Goal: Task Accomplishment & Management: Use online tool/utility

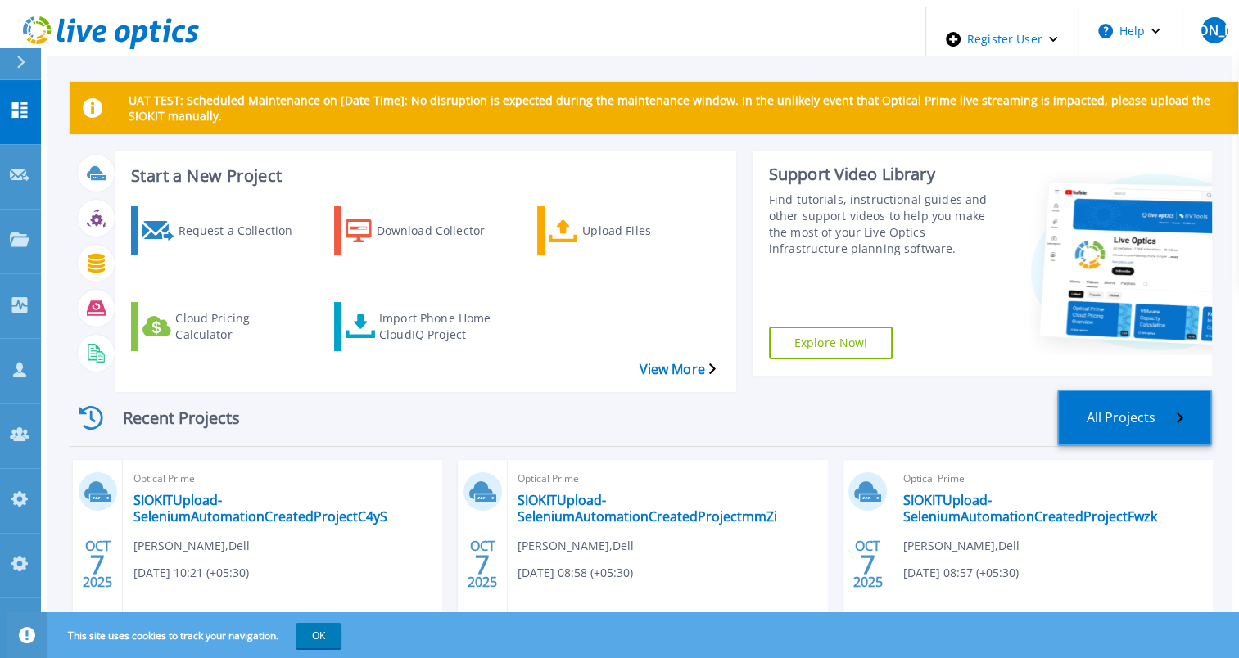
click at [1113, 390] on link "All Projects" at bounding box center [1134, 418] width 155 height 56
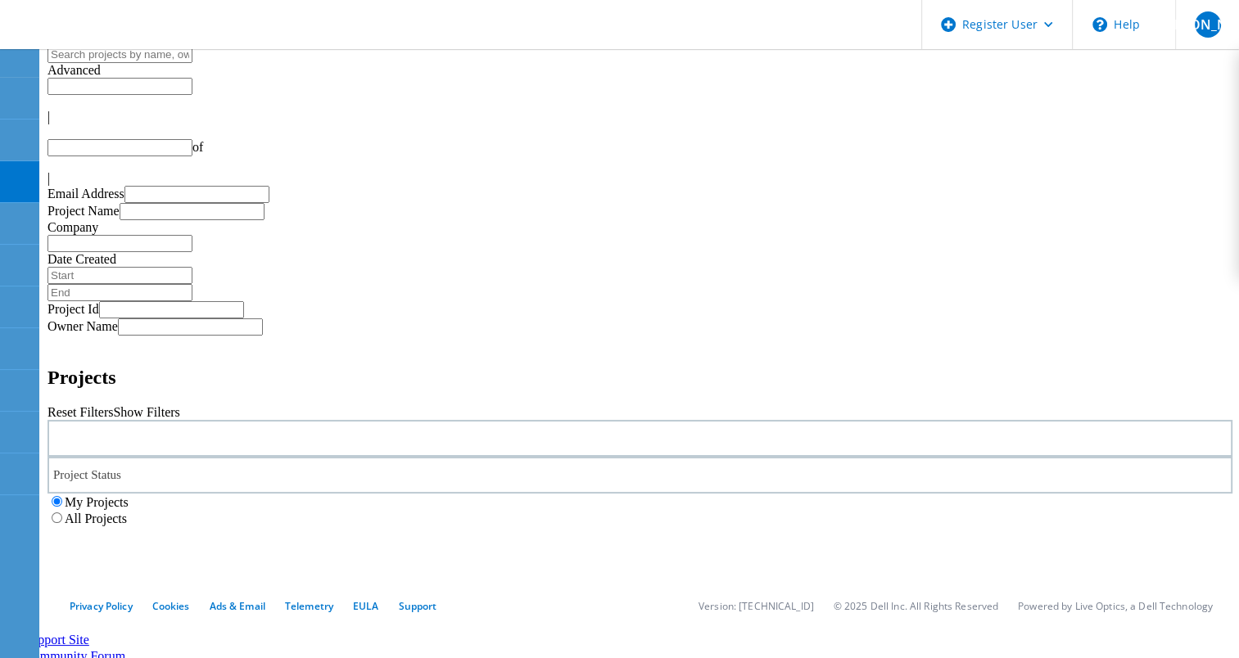
type input "1"
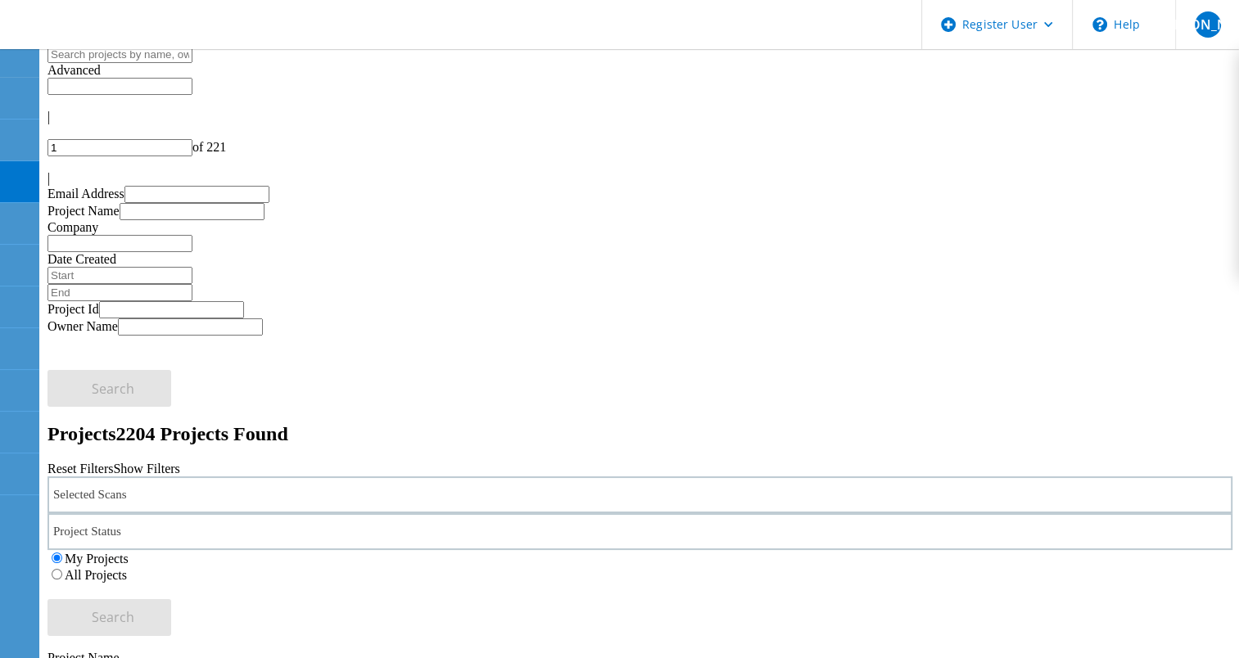
click at [303, 476] on div "Selected Scans" at bounding box center [639, 494] width 1185 height 37
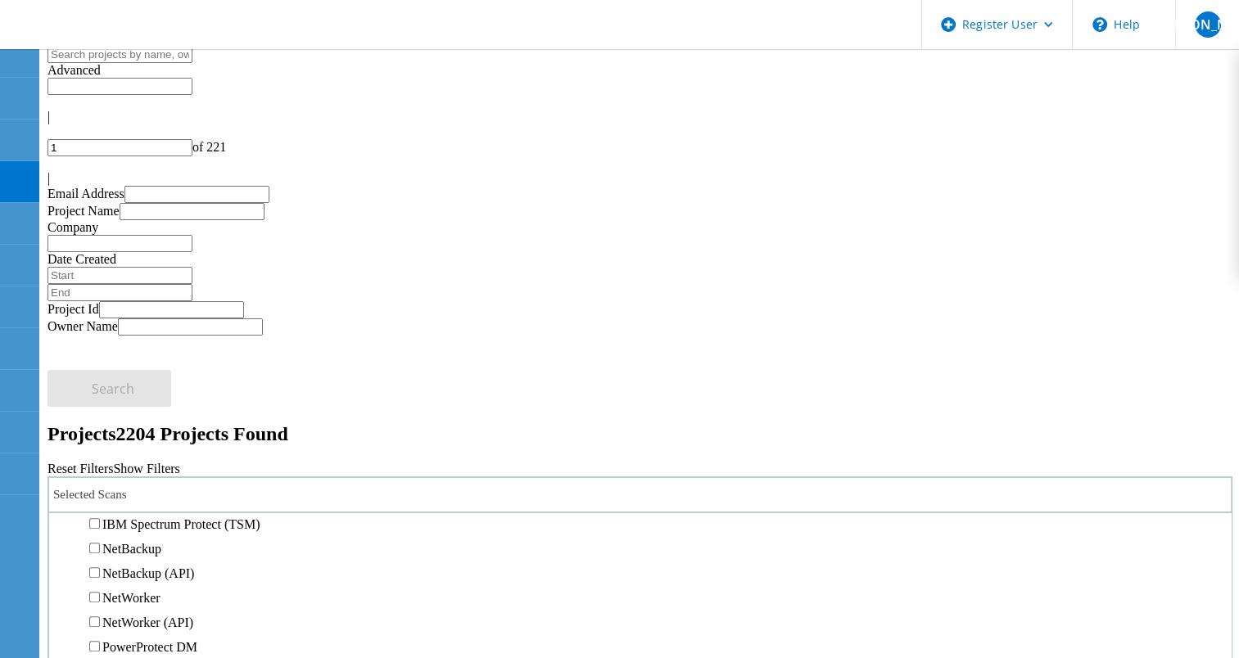
scroll to position [982, 0]
click at [173, 493] on label "Data Domain" at bounding box center [137, 500] width 70 height 14
click at [100, 494] on input "Data Domain" at bounding box center [94, 499] width 11 height 11
click at [127, 568] on label "All Projects" at bounding box center [96, 575] width 62 height 14
click at [62, 569] on input "All Projects" at bounding box center [57, 574] width 11 height 11
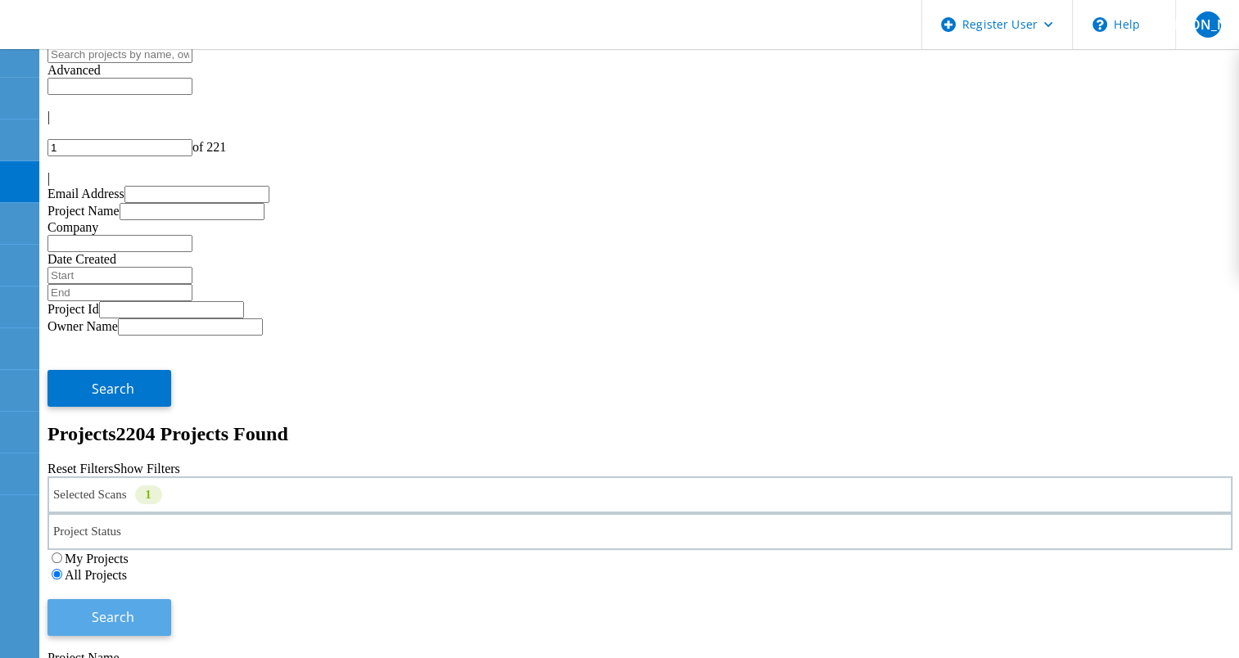
click at [171, 599] on button "Search" at bounding box center [109, 617] width 124 height 37
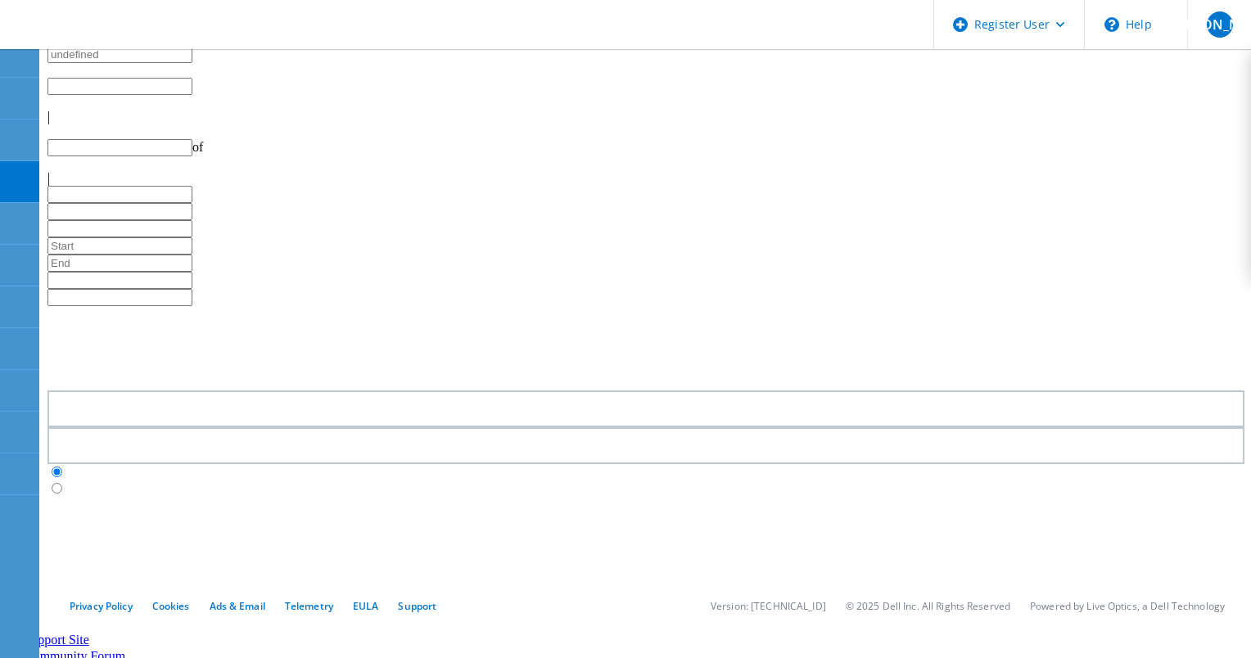
type input "1"
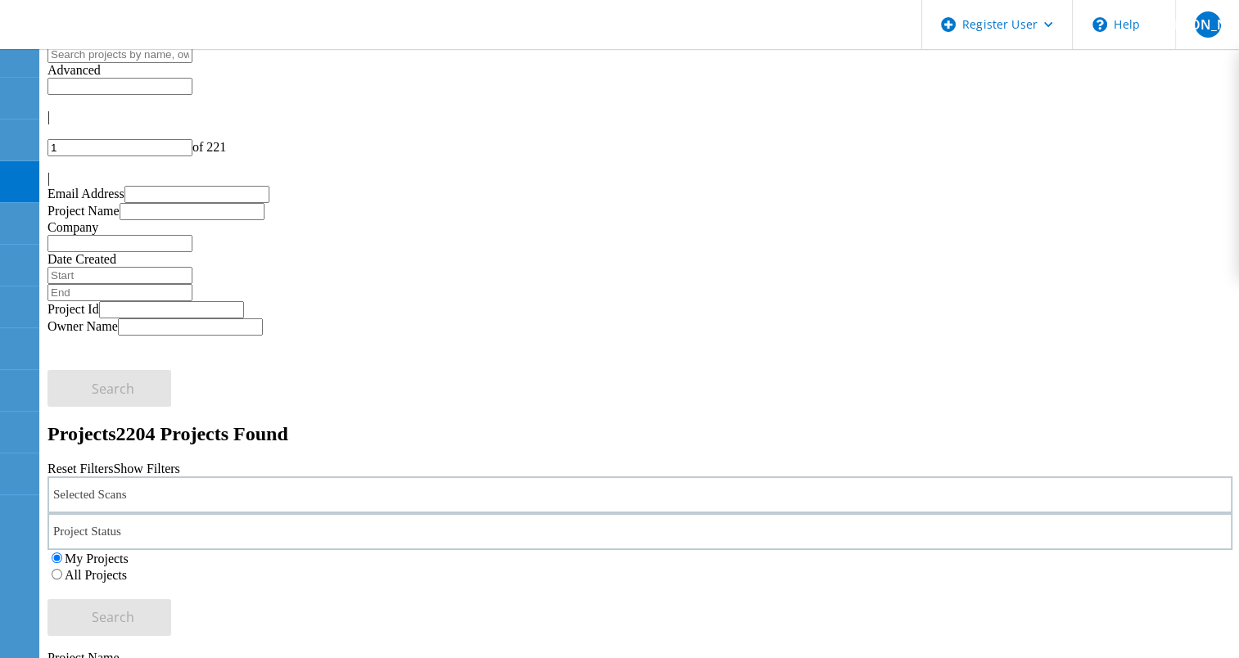
click at [136, 36] on icon at bounding box center [104, 27] width 176 height 34
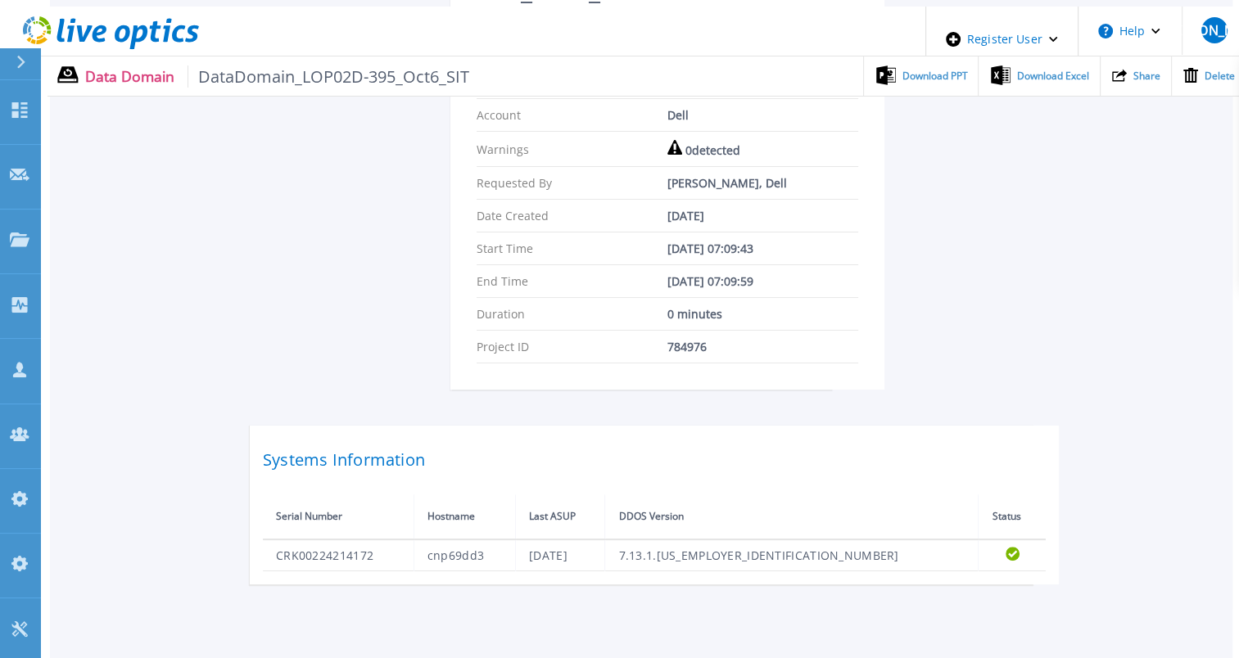
scroll to position [350, 0]
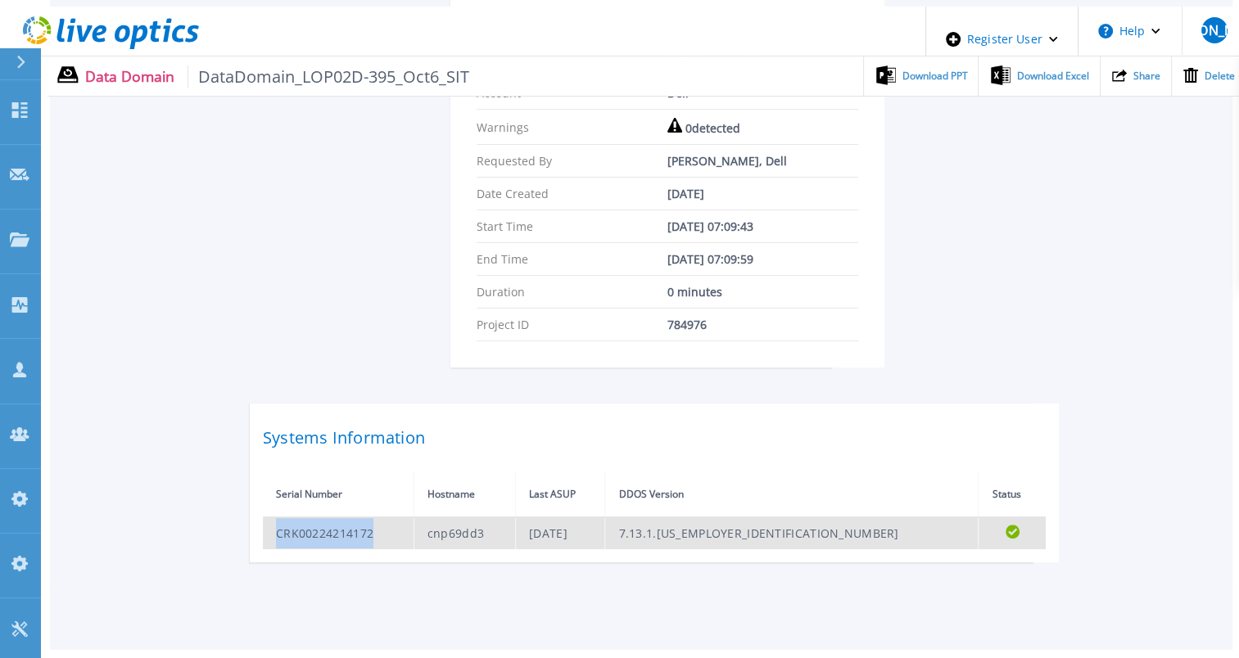
drag, startPoint x: 307, startPoint y: 498, endPoint x: 273, endPoint y: 499, distance: 33.6
click at [273, 517] on td "CRK00224214172" at bounding box center [338, 533] width 151 height 32
copy td "CRK00224214172"
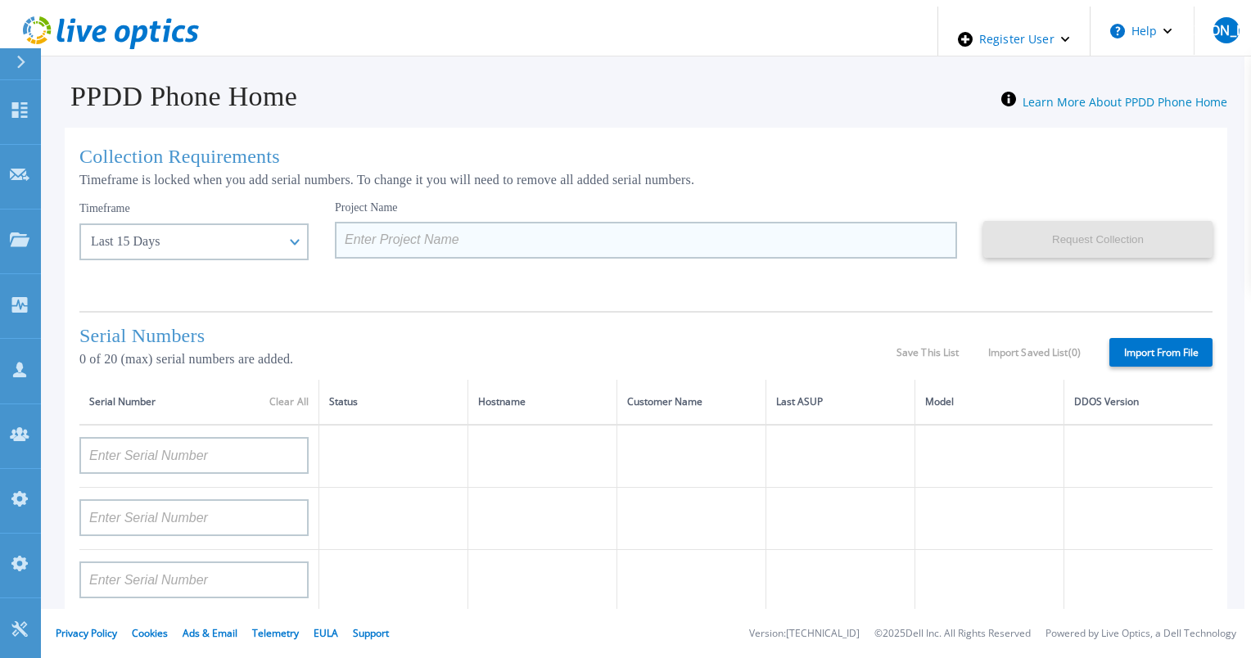
click at [362, 236] on input at bounding box center [646, 240] width 622 height 37
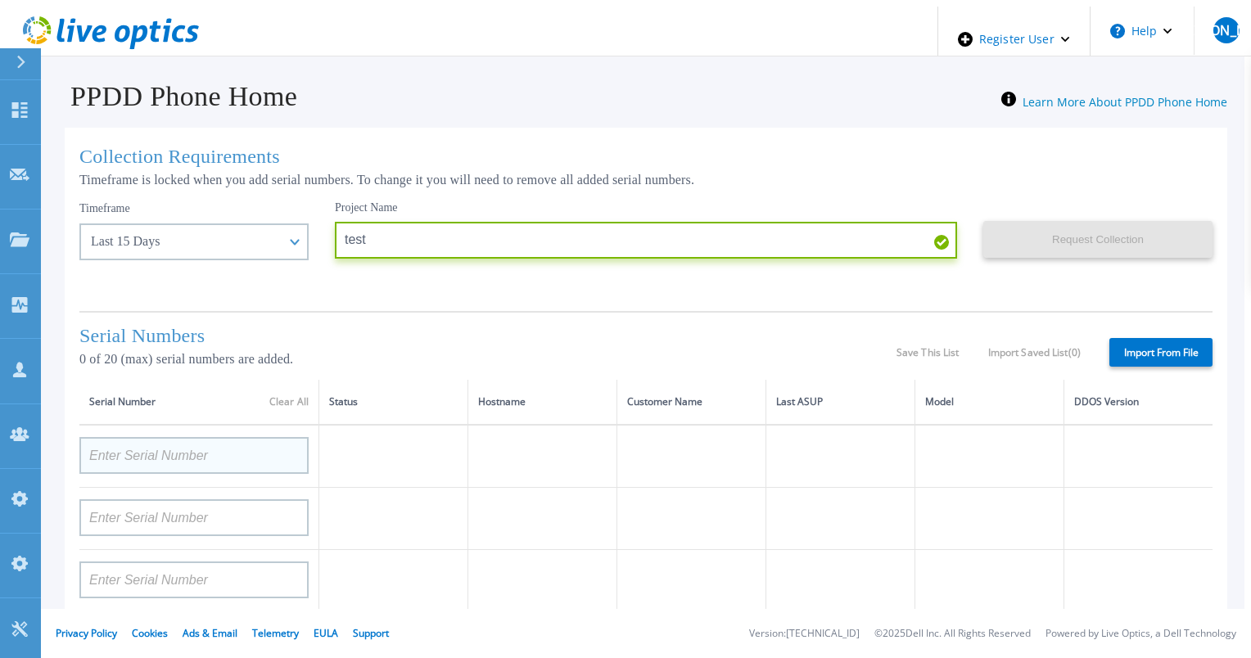
type input "test"
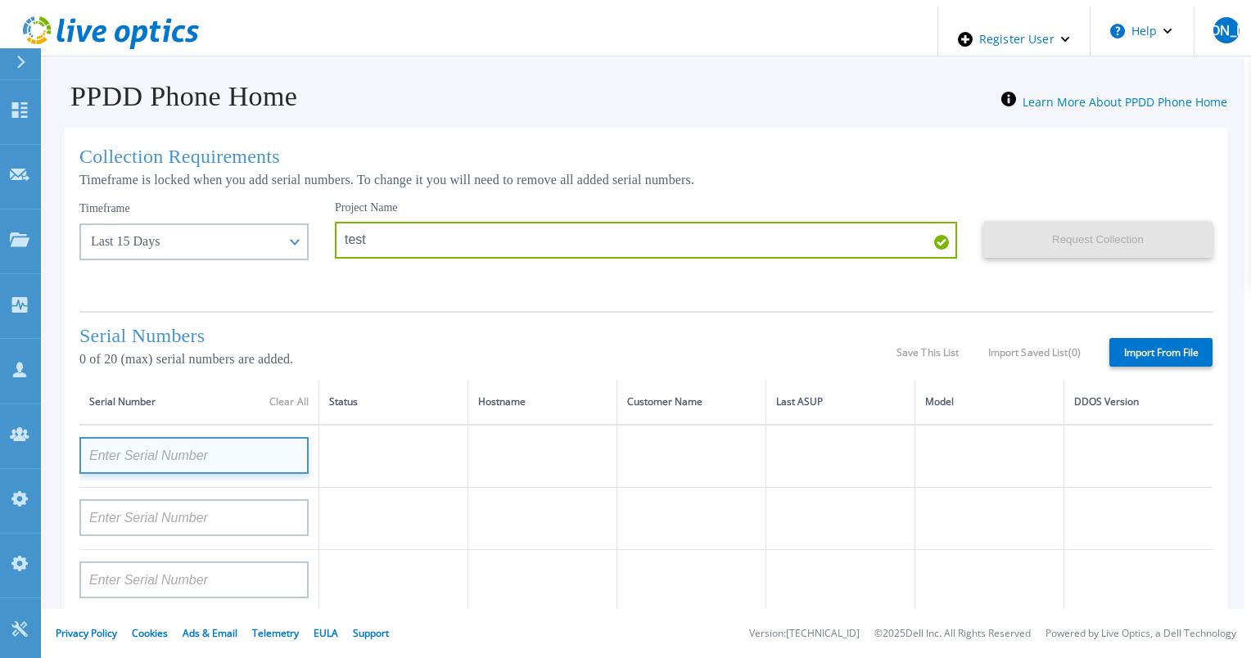
click at [238, 447] on input at bounding box center [193, 455] width 229 height 37
paste input "CRK00224214172"
type input "CRK00224214172"
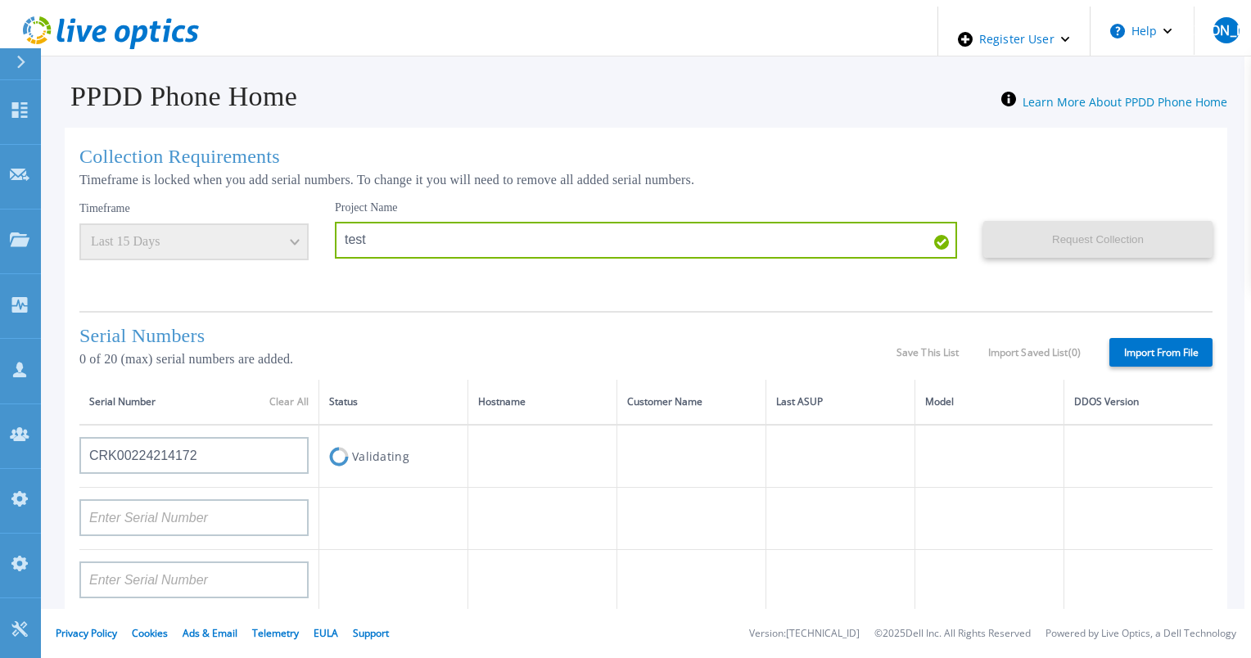
click at [509, 340] on h1 "Serial Numbers" at bounding box center [487, 336] width 817 height 22
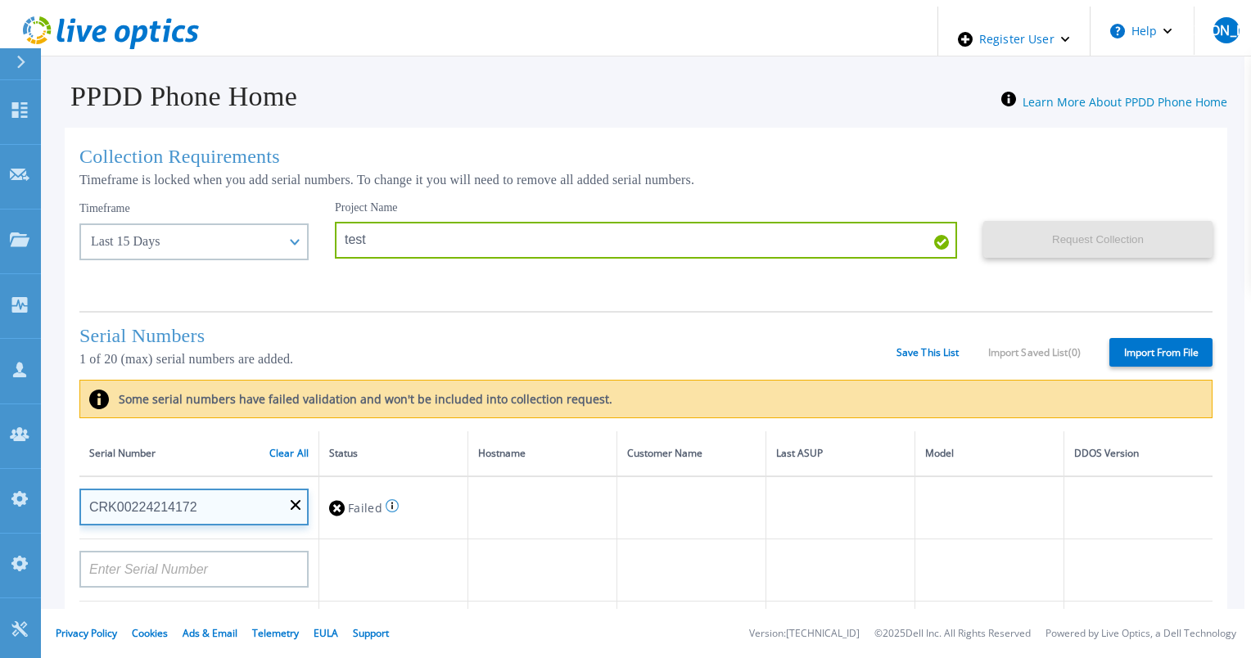
drag, startPoint x: 192, startPoint y: 507, endPoint x: 75, endPoint y: 515, distance: 116.5
click at [79, 515] on input "CRK00224214172" at bounding box center [193, 507] width 229 height 37
click at [219, 506] on input "CRK00224214172" at bounding box center [193, 507] width 229 height 37
click at [218, 504] on input "CRK00224214172" at bounding box center [193, 507] width 229 height 37
drag, startPoint x: 198, startPoint y: 503, endPoint x: 81, endPoint y: 508, distance: 117.1
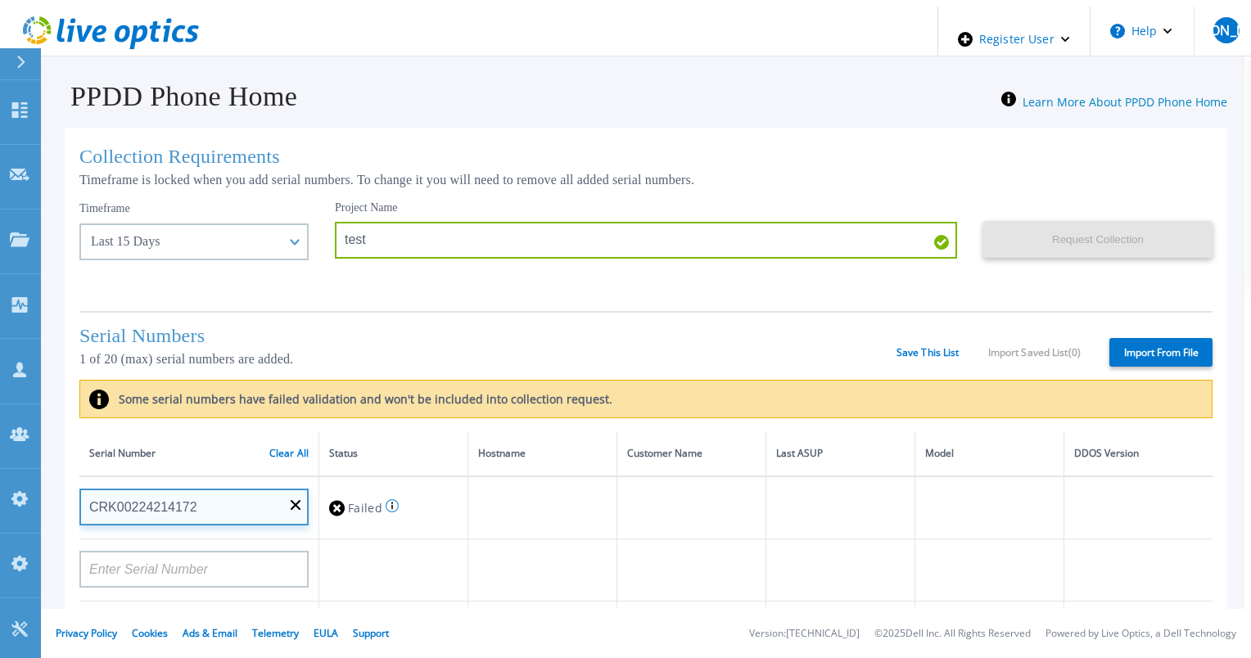
click at [81, 508] on input "CRK00224214172" at bounding box center [193, 507] width 229 height 37
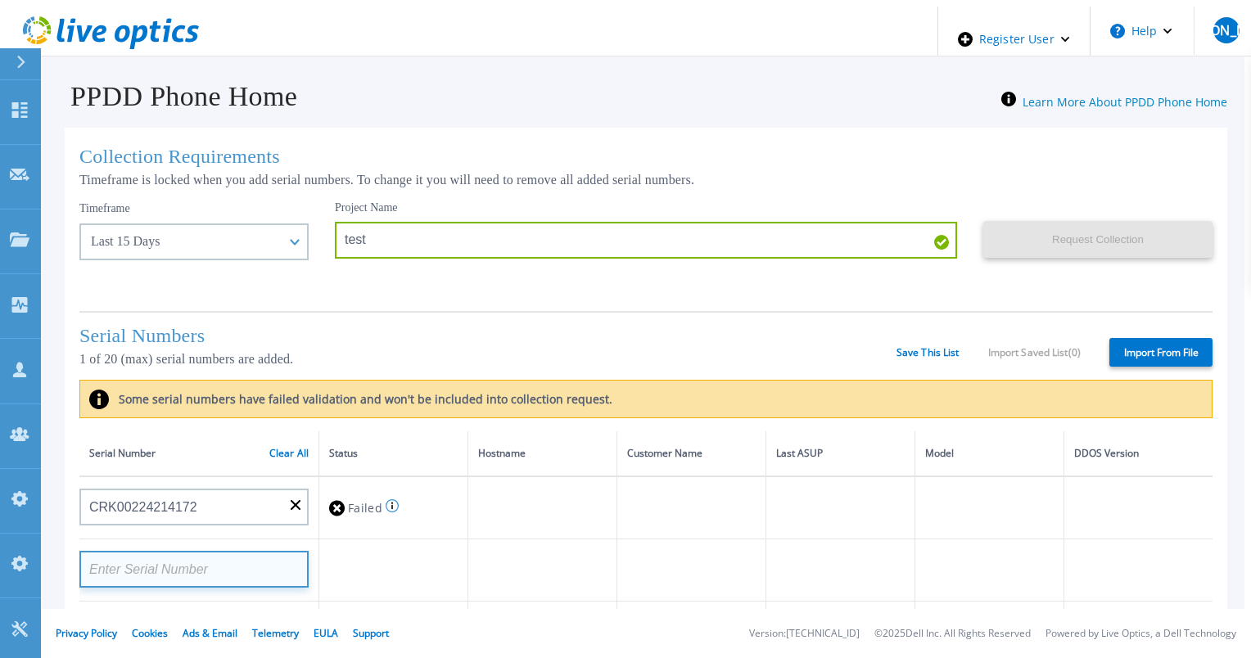
click at [142, 567] on input at bounding box center [193, 569] width 229 height 37
paste input "CRK00224214172"
type input "CRK00224214172"
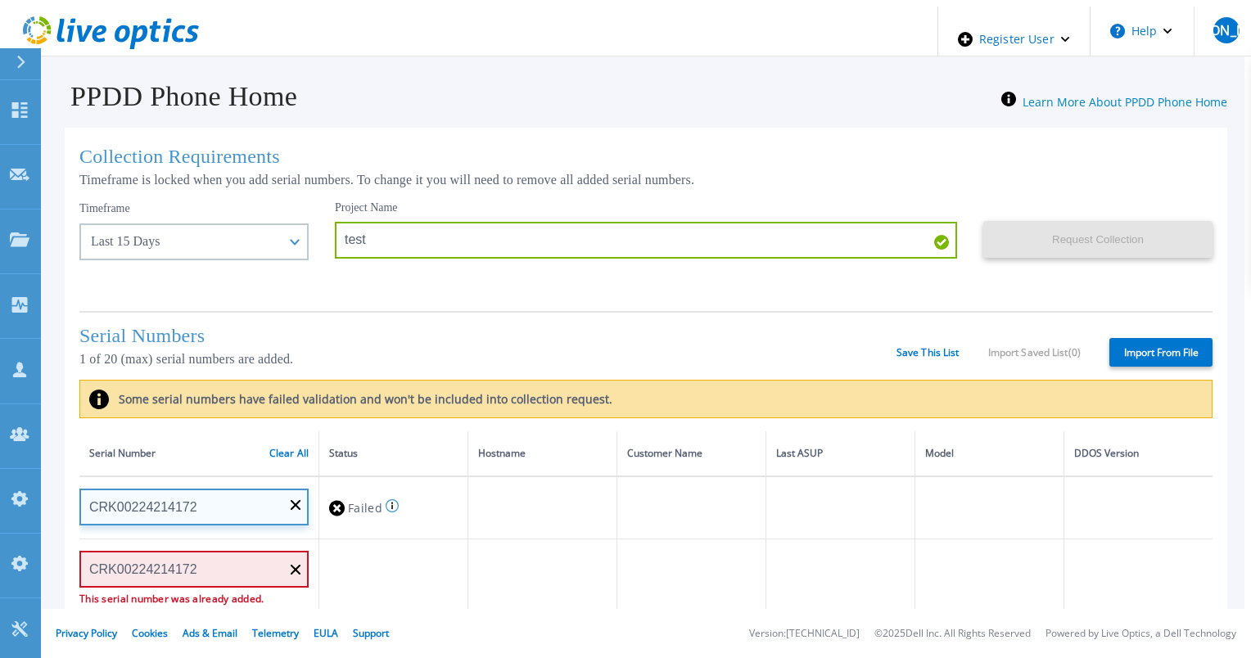
click at [295, 501] on input "CRK00224214172" at bounding box center [193, 507] width 229 height 37
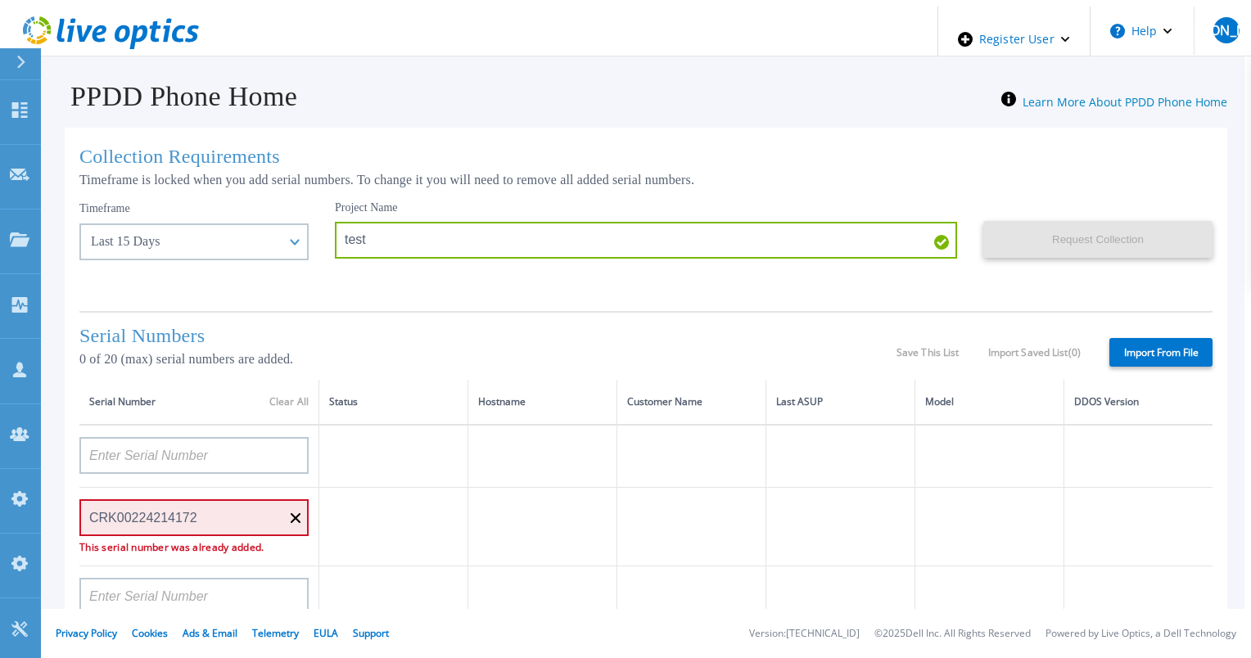
click at [423, 377] on div "Serial Numbers 0 of 20 (max) serial numbers are added." at bounding box center [487, 352] width 817 height 55
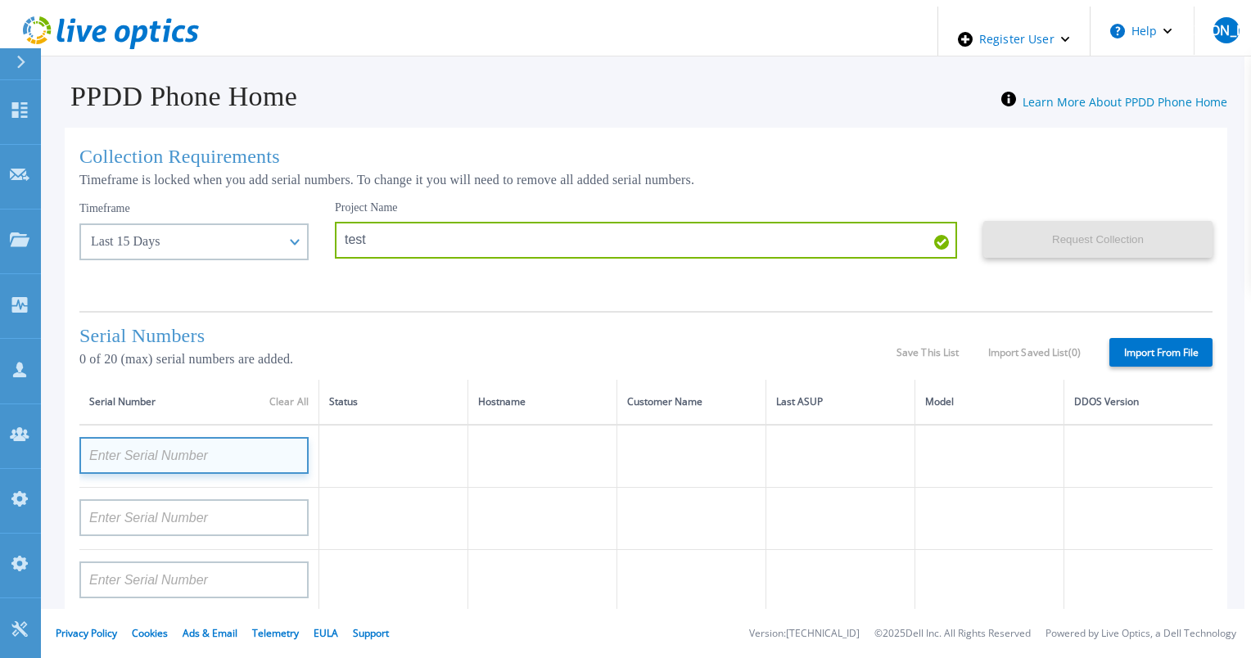
click at [235, 449] on input at bounding box center [193, 455] width 229 height 37
paste input "CRK00224214172"
type input "CRK00224214172"
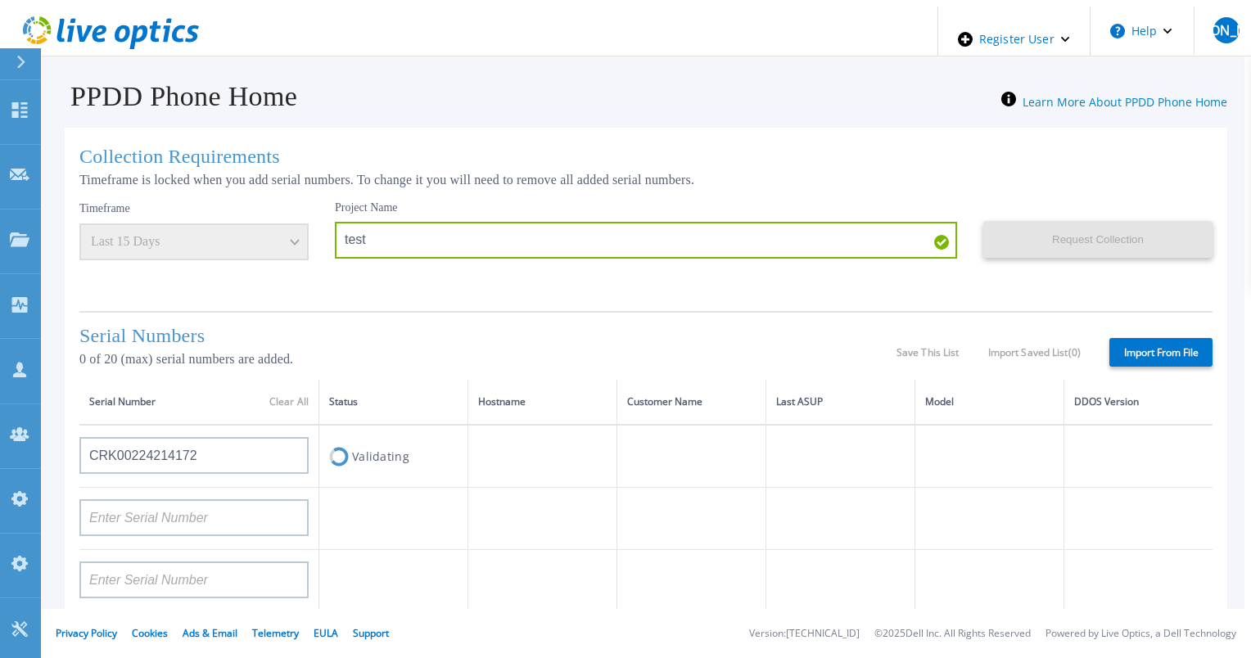
click at [440, 303] on div "Collection Requirements Timeframe is locked when you add serial numbers. To cha…" at bounding box center [646, 590] width 1162 height 924
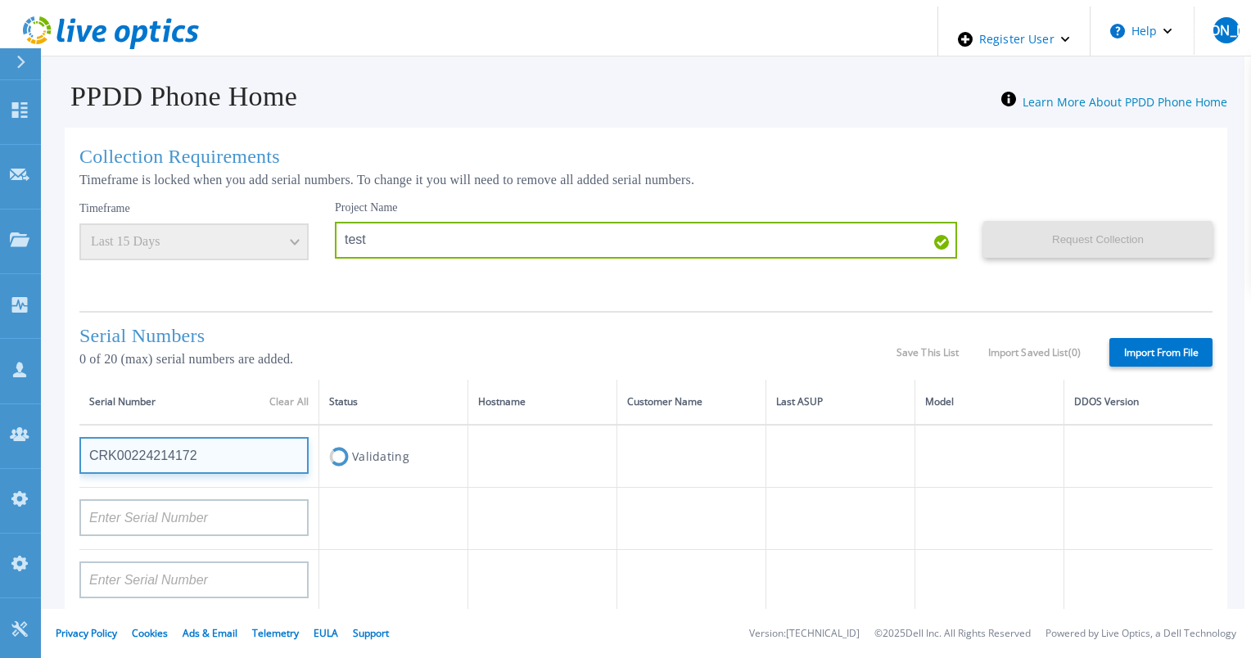
drag, startPoint x: 184, startPoint y: 449, endPoint x: 70, endPoint y: 453, distance: 113.9
click at [70, 453] on div "Collection Requirements Timeframe is locked when you add serial numbers. To cha…" at bounding box center [646, 590] width 1162 height 924
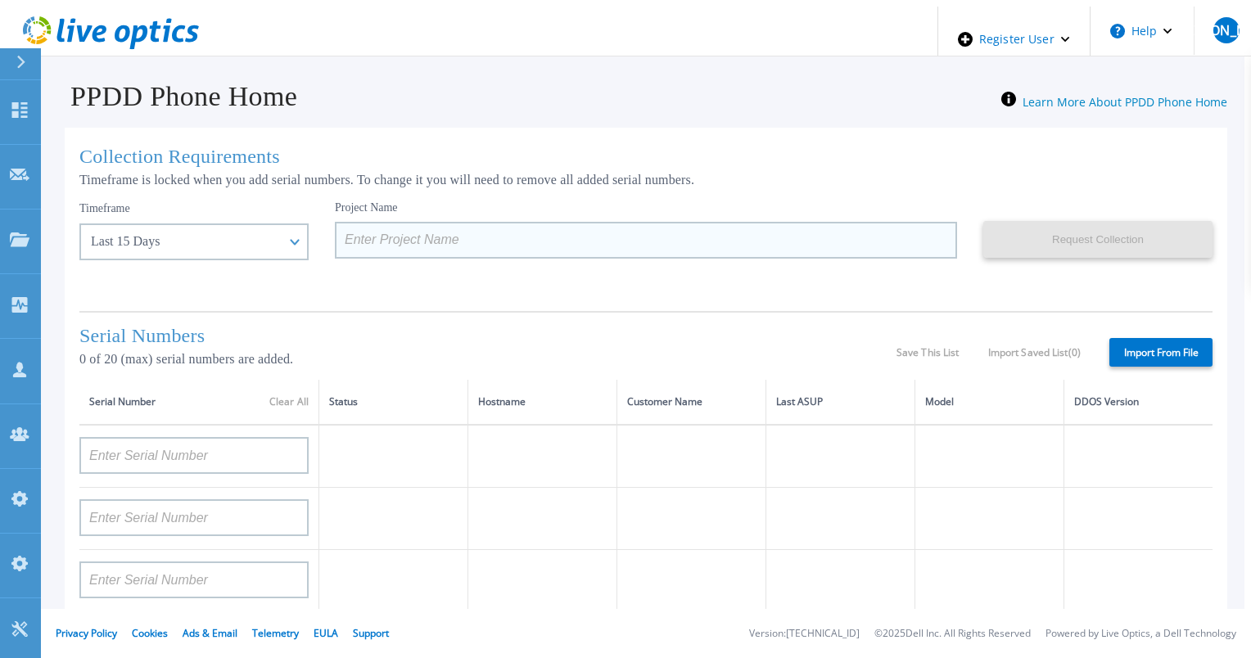
click at [335, 247] on input at bounding box center [646, 240] width 622 height 37
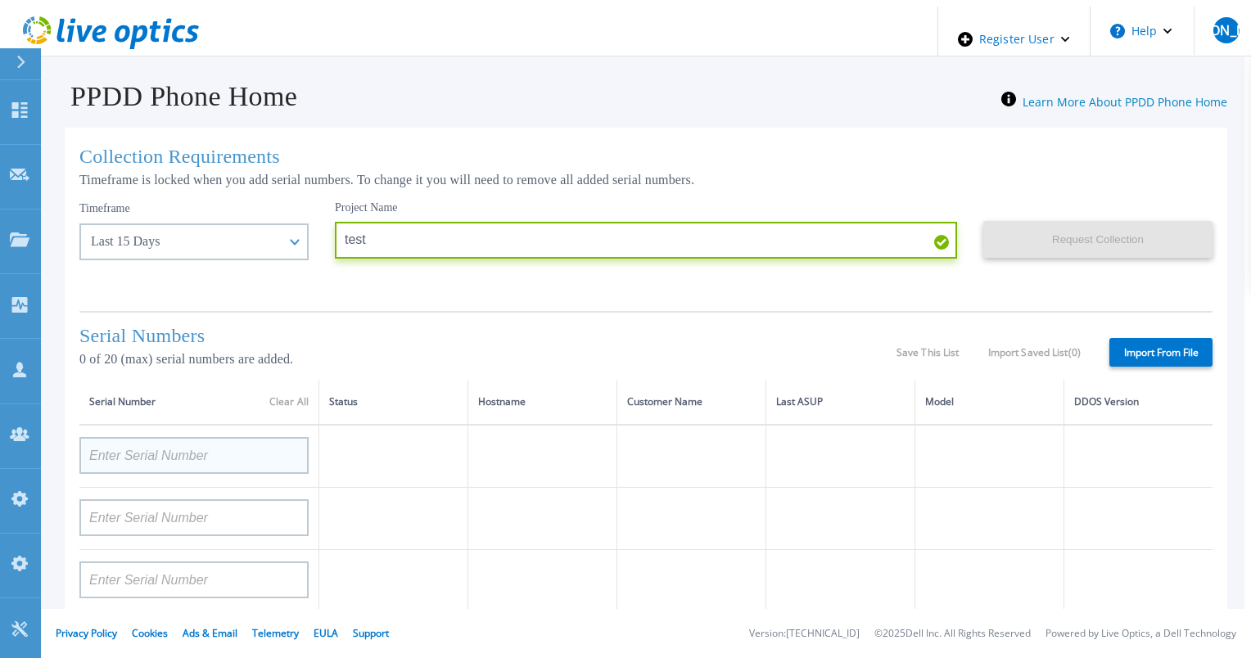
type input "test"
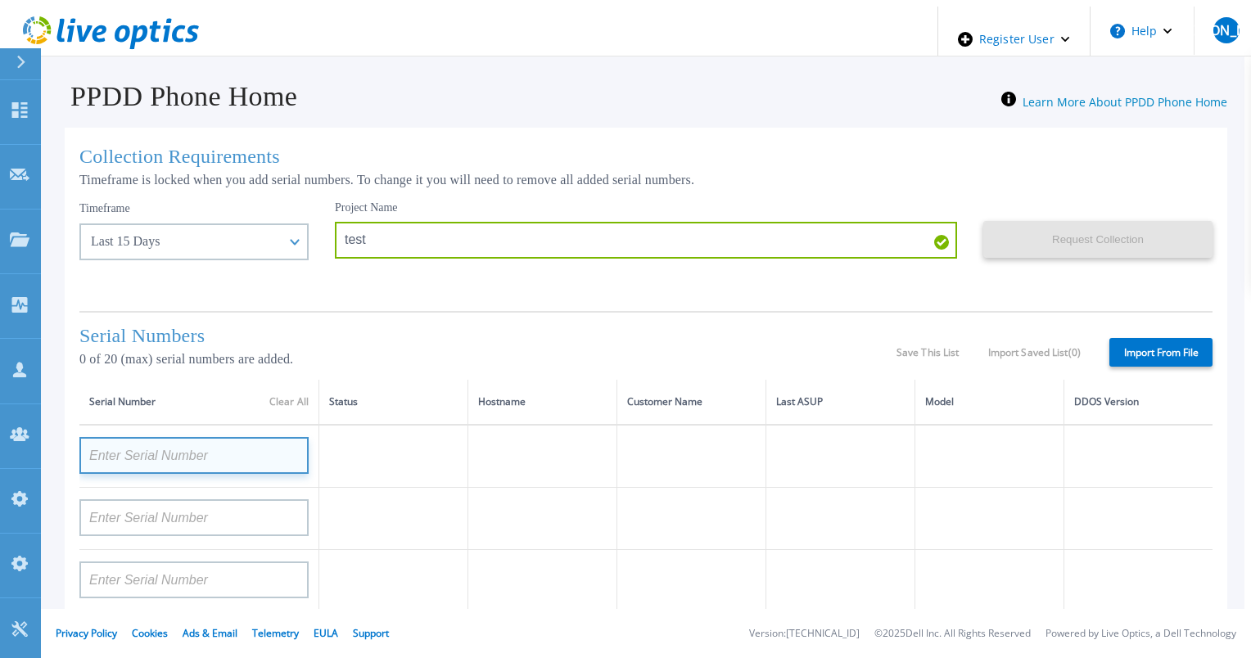
click at [208, 437] on input at bounding box center [193, 455] width 229 height 37
paste input "CRK00224214172"
type input "CRK00224214172"
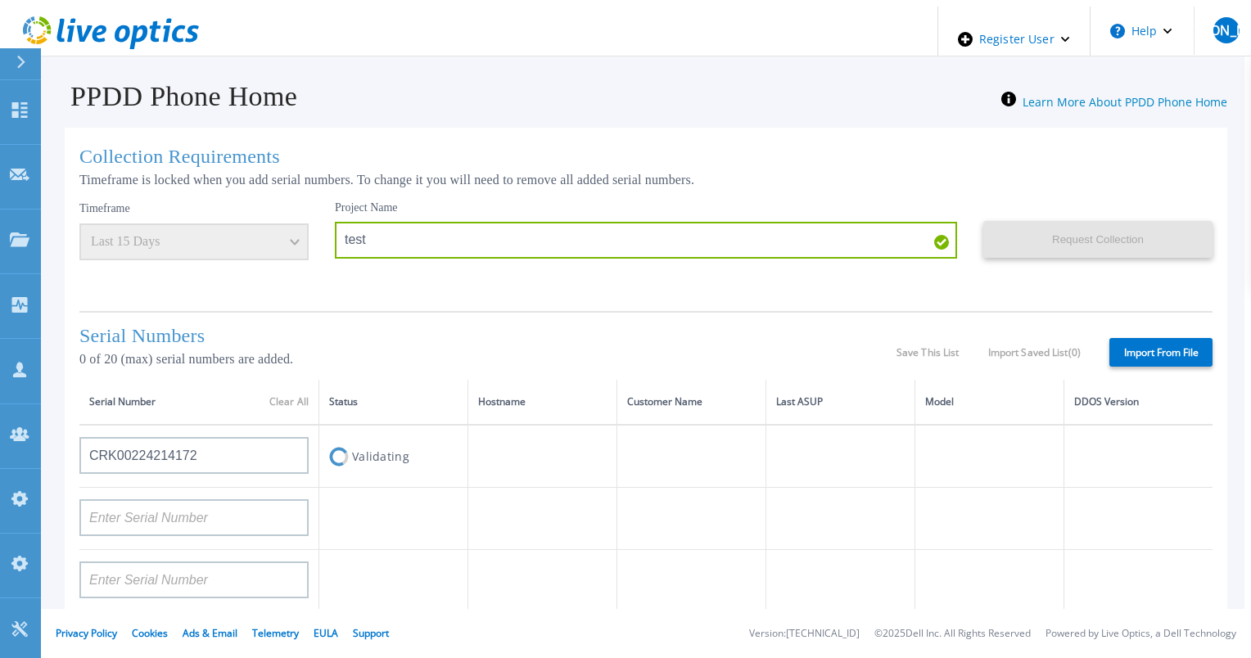
click at [337, 278] on div "Project Name test" at bounding box center [659, 250] width 648 height 98
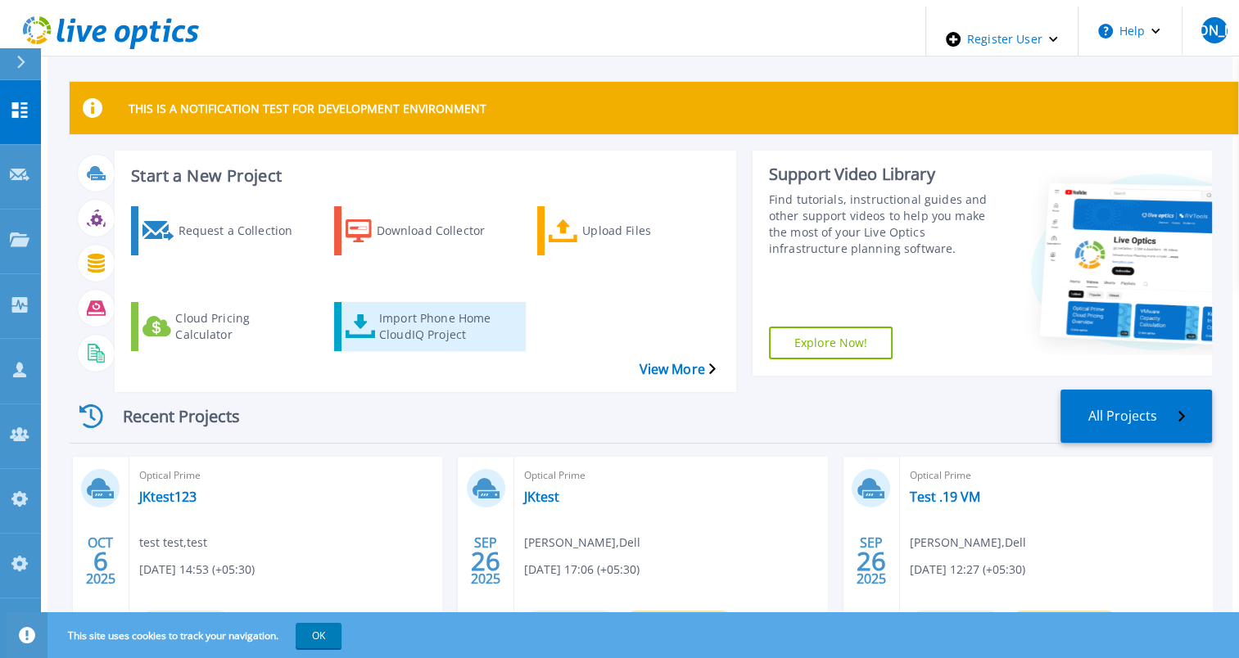
drag, startPoint x: 393, startPoint y: 300, endPoint x: 406, endPoint y: 288, distance: 17.4
click at [406, 306] on div "Import Phone Home CloudIQ Project" at bounding box center [444, 326] width 131 height 41
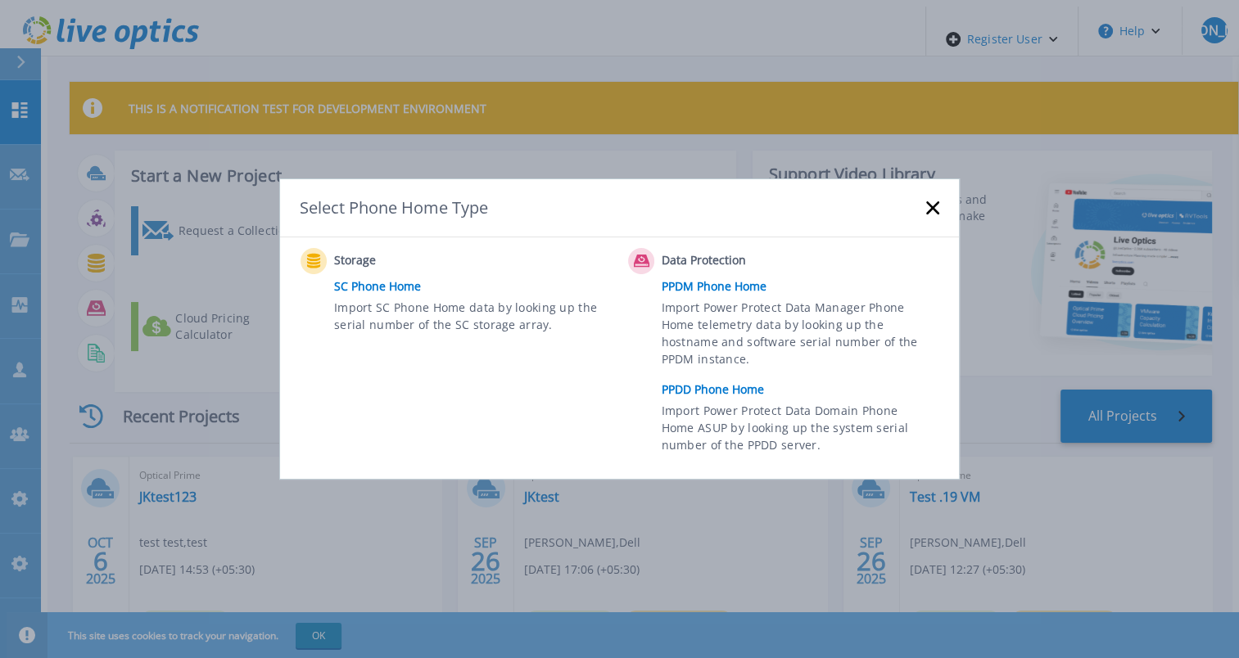
click at [924, 202] on div "Select Phone Home Type" at bounding box center [619, 208] width 679 height 58
click at [935, 211] on rect at bounding box center [932, 208] width 14 height 14
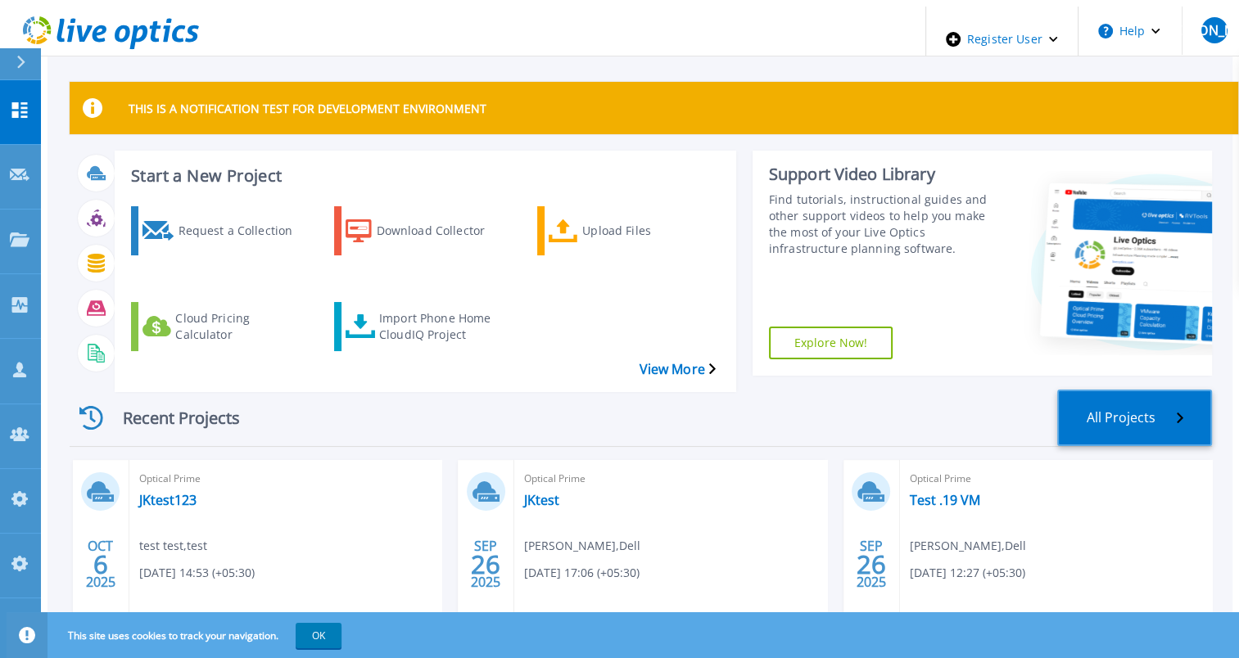
click at [1138, 401] on link "All Projects" at bounding box center [1134, 418] width 155 height 56
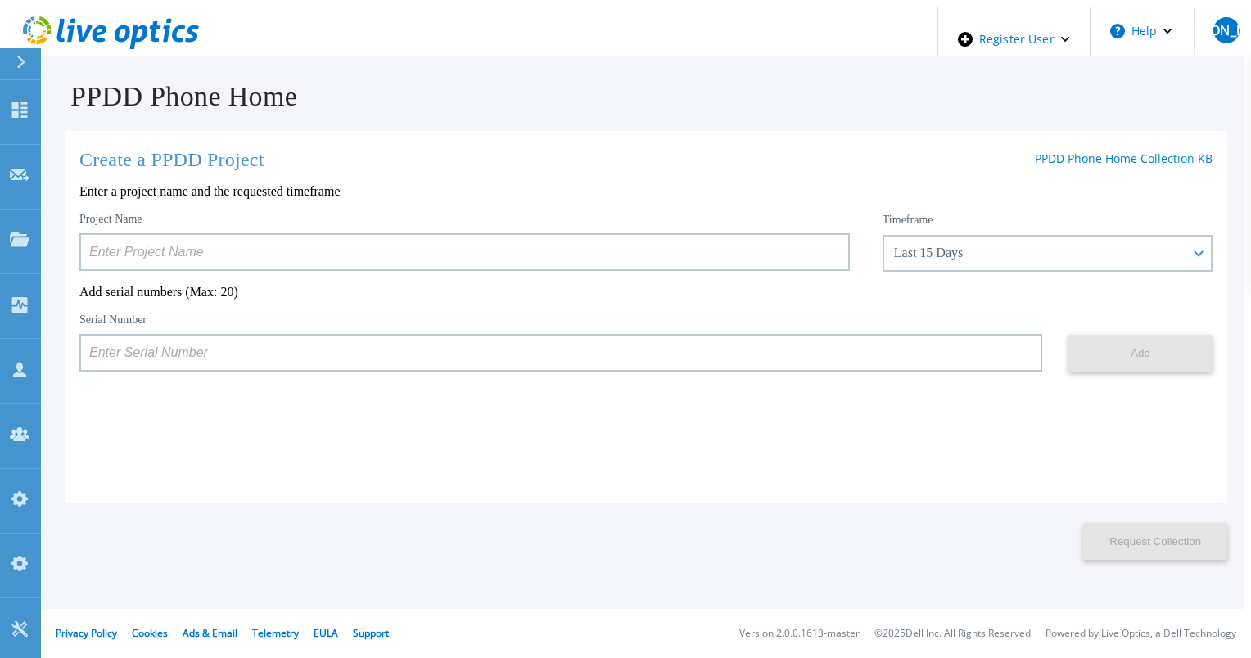
click at [329, 362] on input at bounding box center [560, 353] width 963 height 38
paste input "APM00211700095"
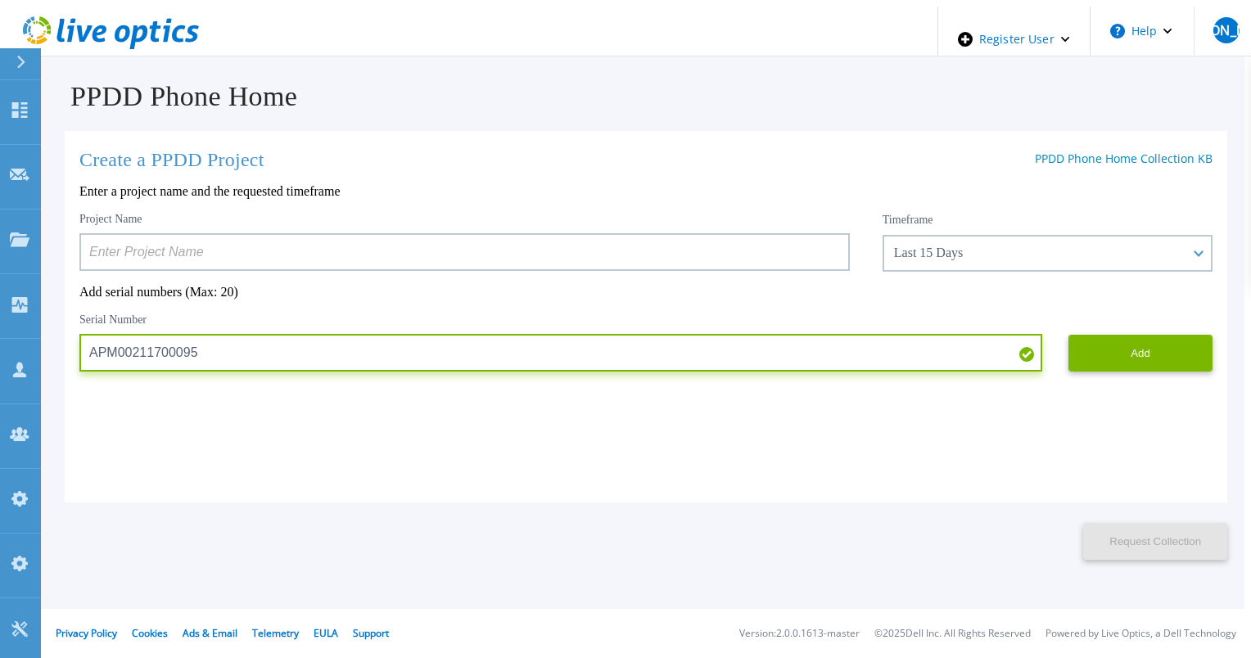
type input "APM00211700095"
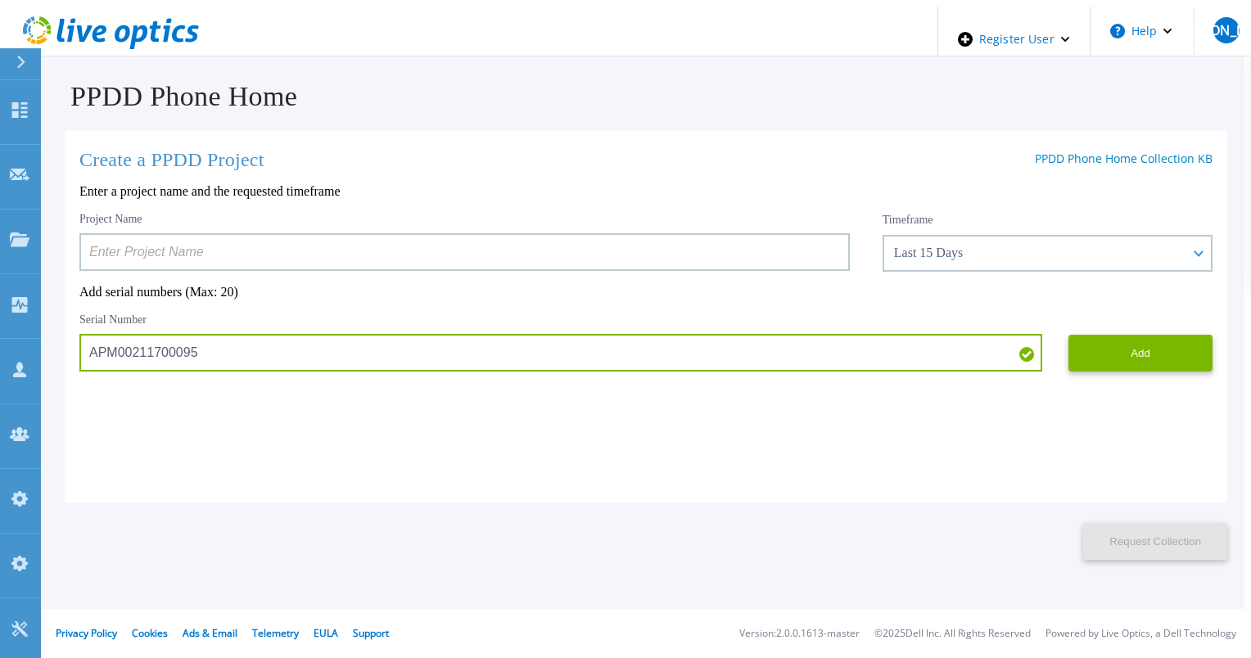
click at [342, 253] on input at bounding box center [464, 252] width 770 height 38
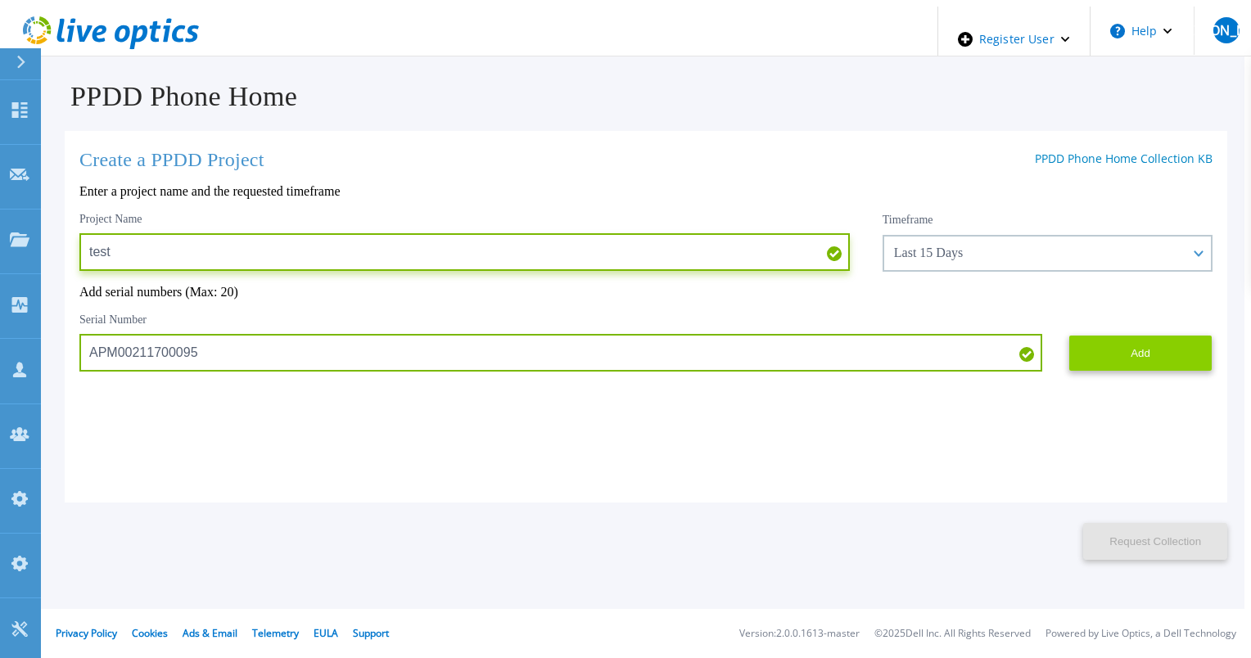
type input "test"
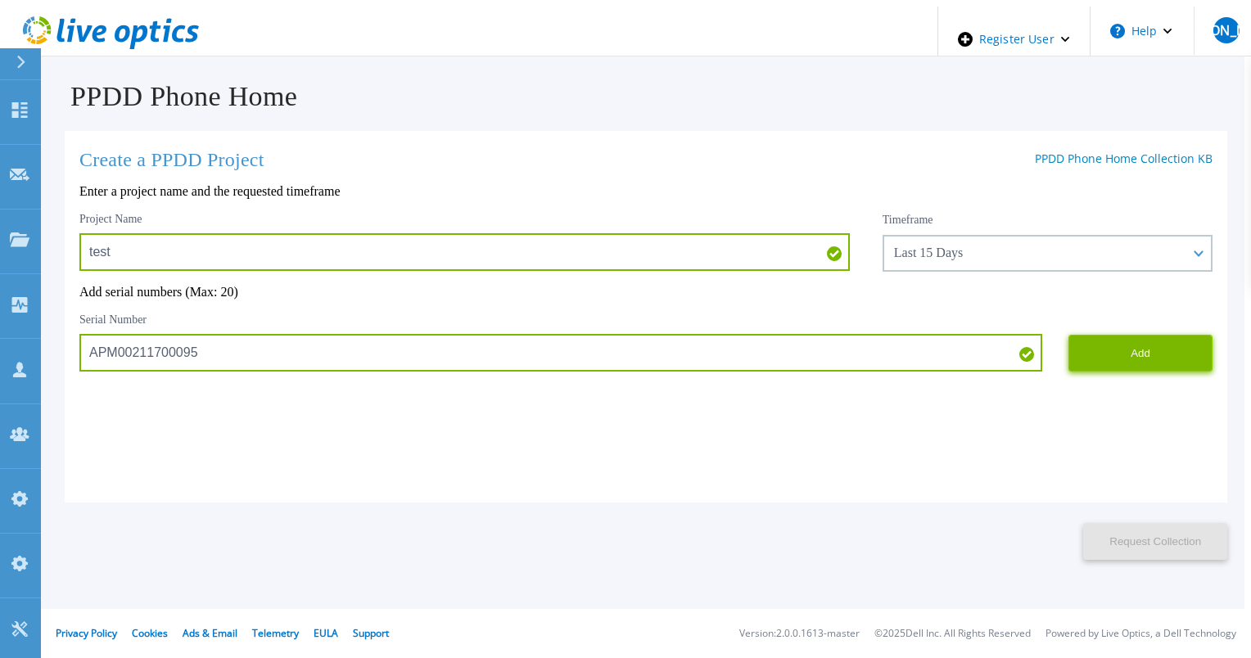
click at [1131, 355] on button "Add" at bounding box center [1140, 353] width 144 height 37
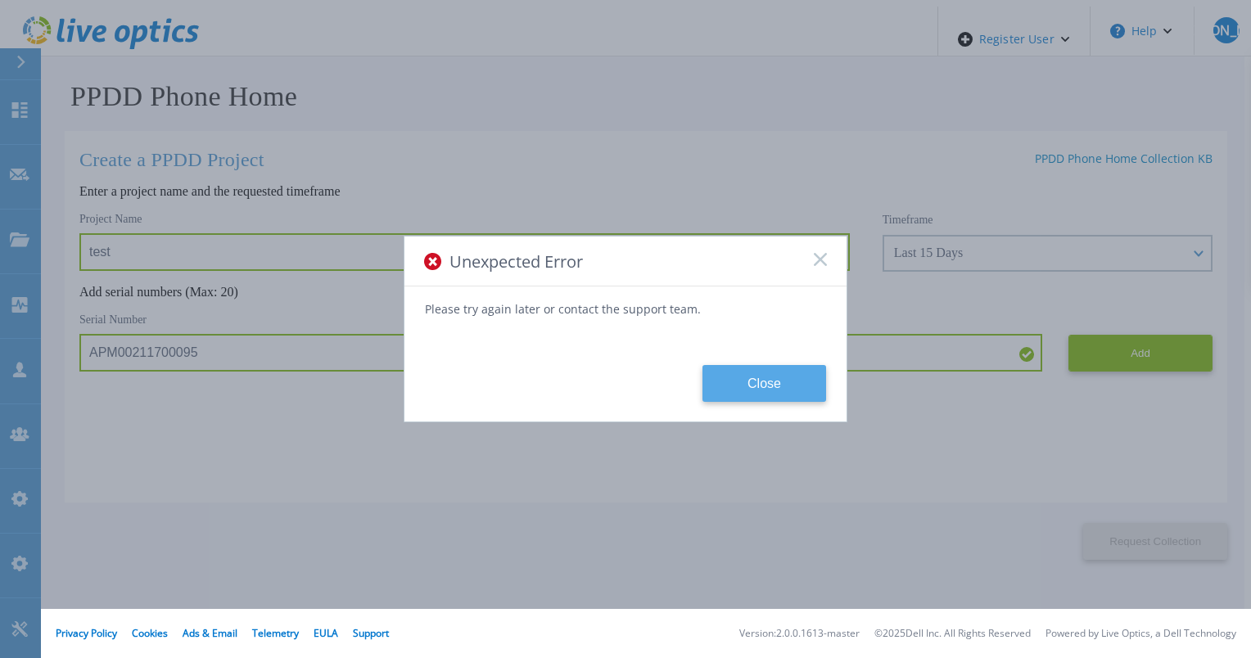
click at [733, 393] on button "Close" at bounding box center [764, 383] width 124 height 37
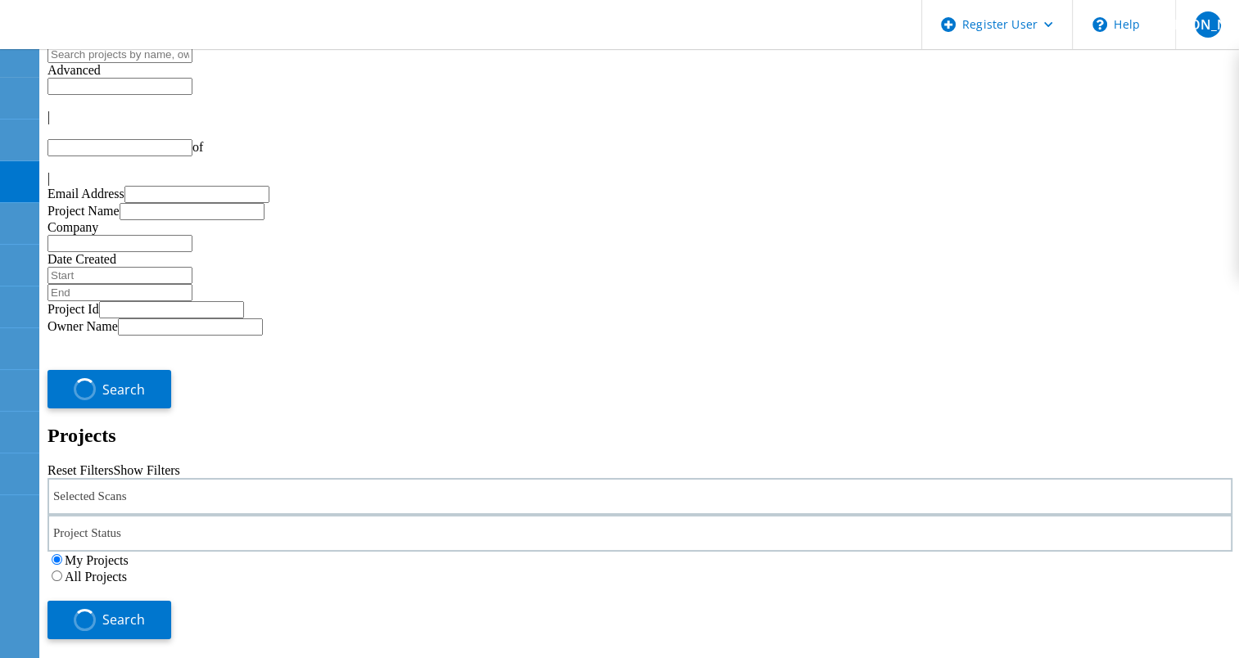
type input "1"
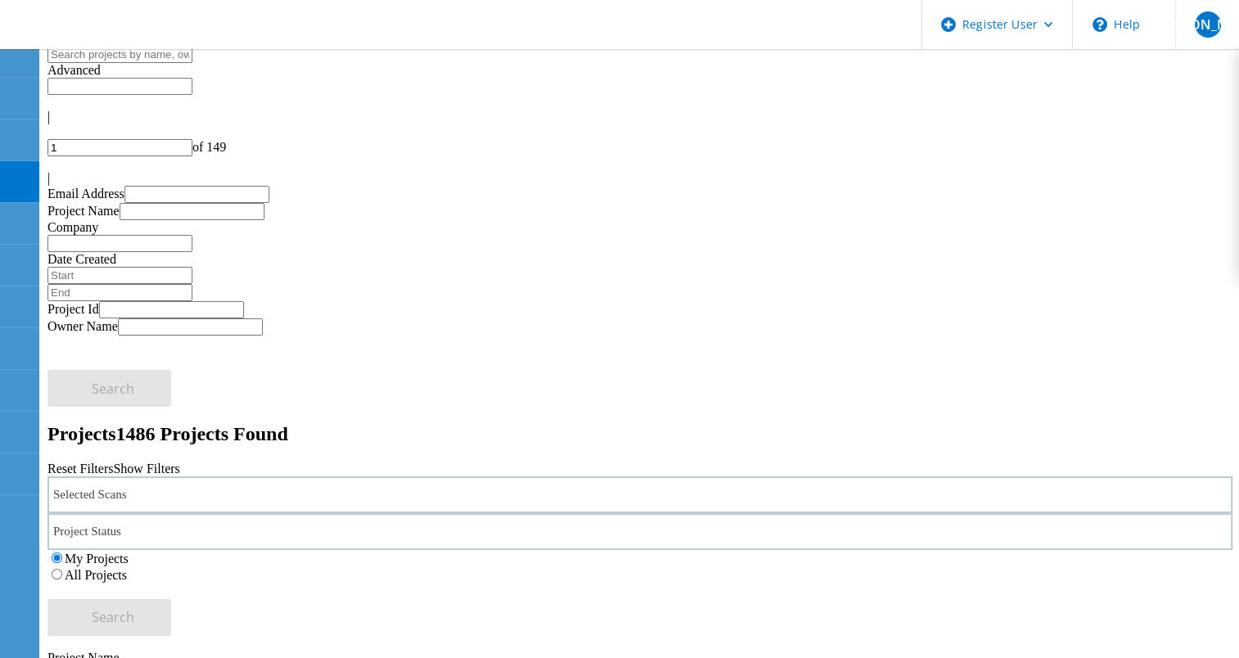
click at [127, 568] on label "All Projects" at bounding box center [96, 575] width 62 height 14
click at [62, 569] on input "All Projects" at bounding box center [57, 574] width 11 height 11
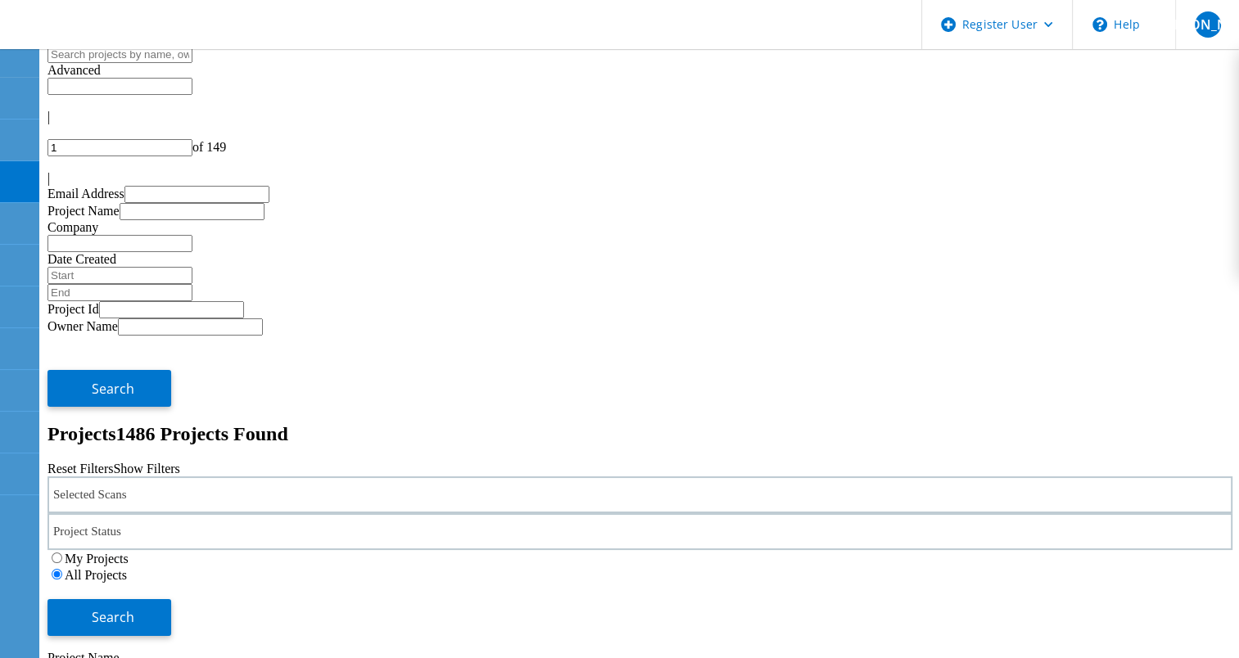
click at [322, 476] on div "Selected Scans" at bounding box center [639, 494] width 1185 height 37
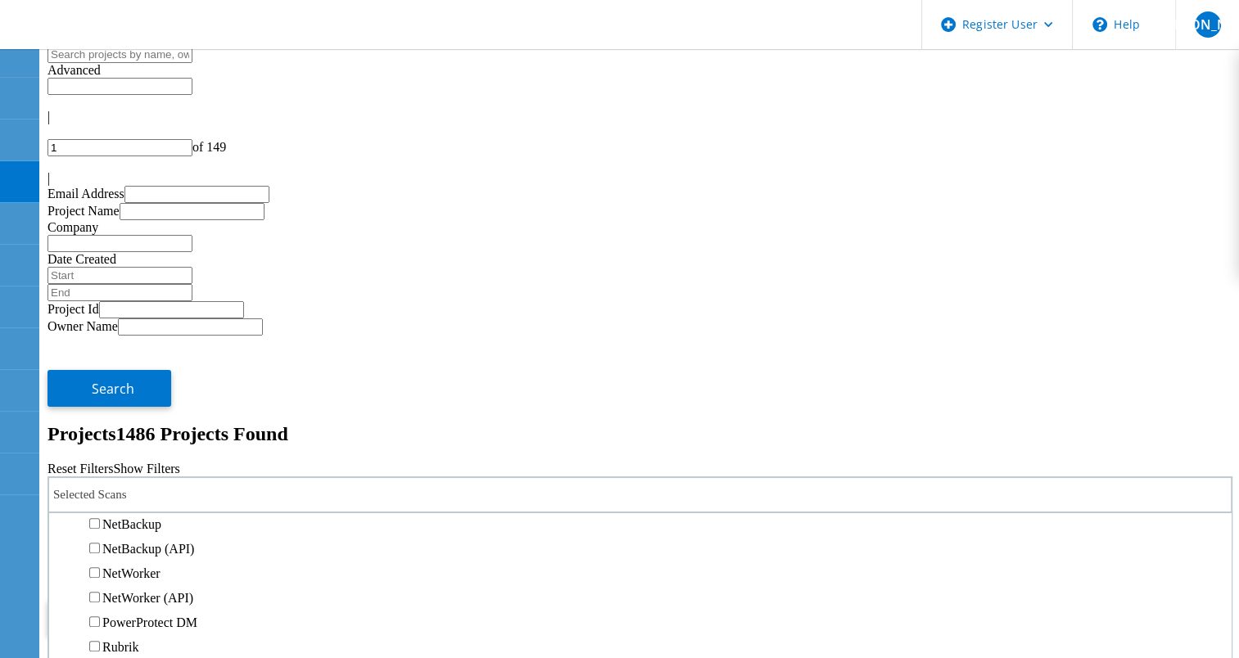
scroll to position [901, 0]
click at [173, 468] on label "Data Domain" at bounding box center [137, 475] width 70 height 14
click at [100, 469] on input "Data Domain" at bounding box center [94, 474] width 11 height 11
click at [171, 599] on button "Search" at bounding box center [109, 617] width 124 height 37
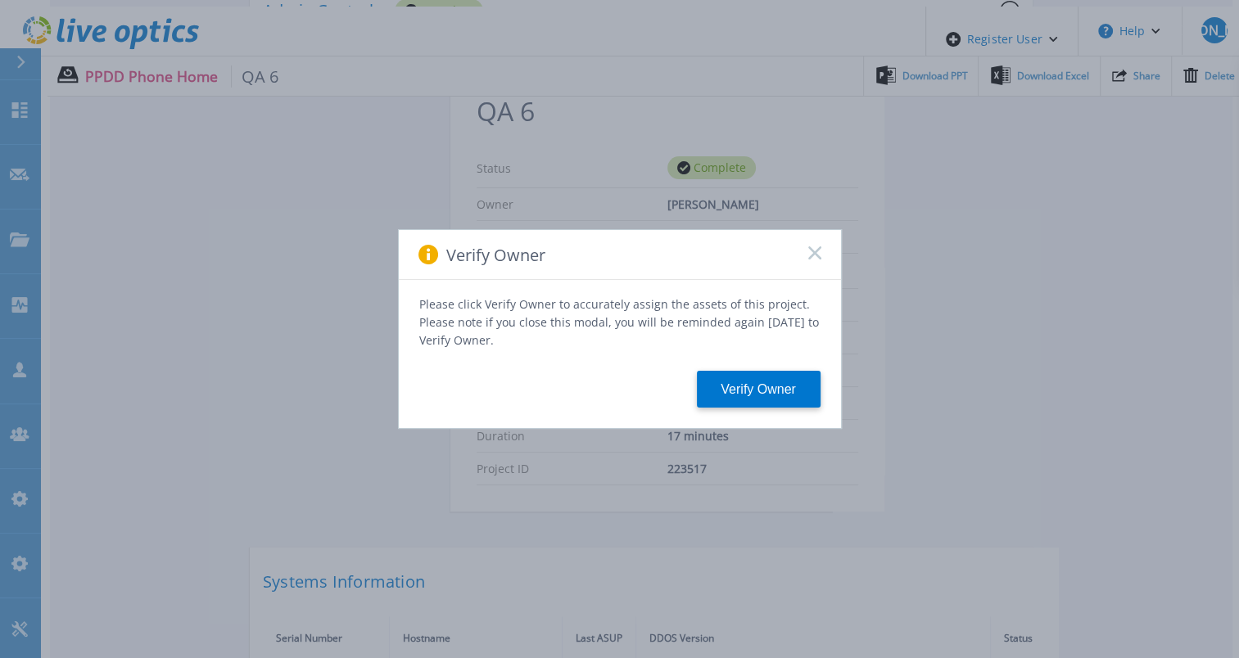
scroll to position [246, 0]
click at [819, 251] on div "Verify Owner" at bounding box center [620, 255] width 442 height 50
drag, startPoint x: 805, startPoint y: 266, endPoint x: 815, endPoint y: 259, distance: 12.9
click at [811, 264] on div "Verify Owner" at bounding box center [620, 255] width 442 height 50
drag, startPoint x: 815, startPoint y: 259, endPoint x: 403, endPoint y: 505, distance: 480.6
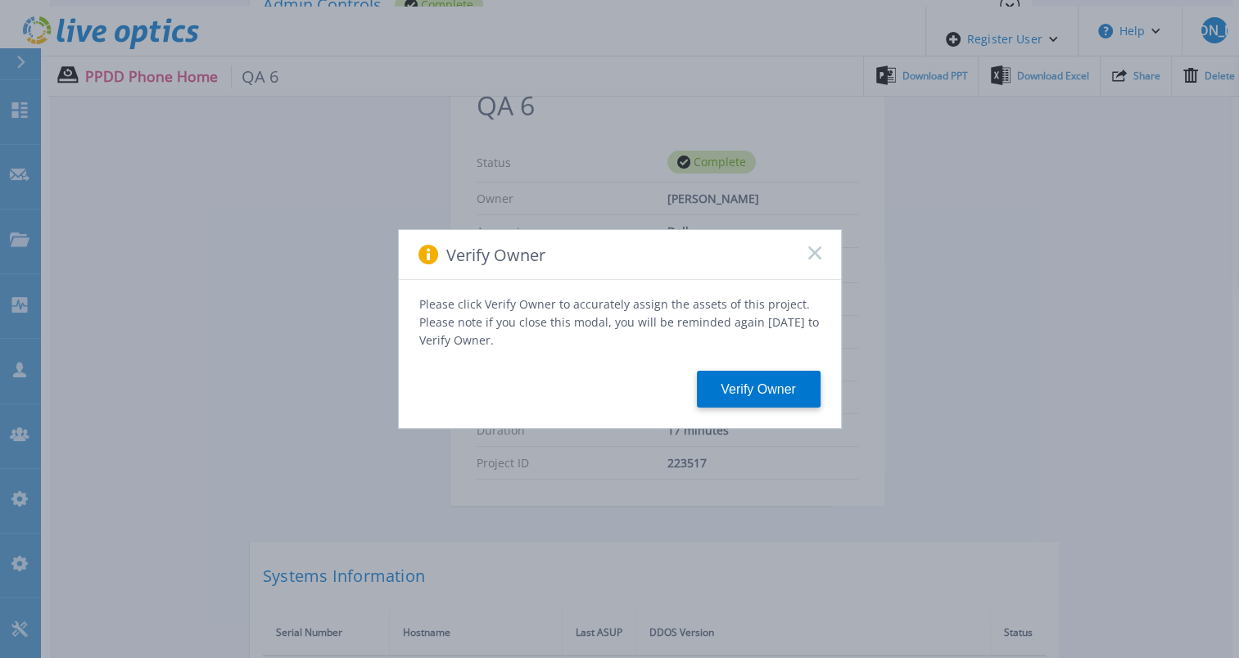
click at [810, 260] on icon at bounding box center [814, 252] width 13 height 13
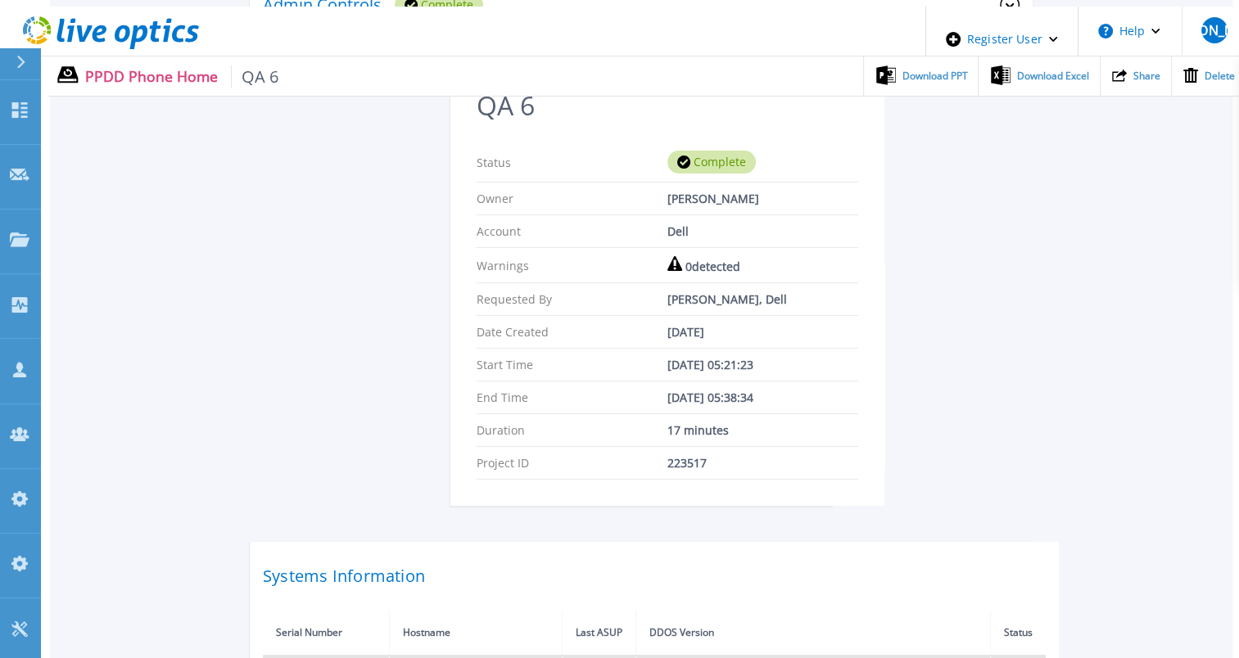
scroll to position [327, 0]
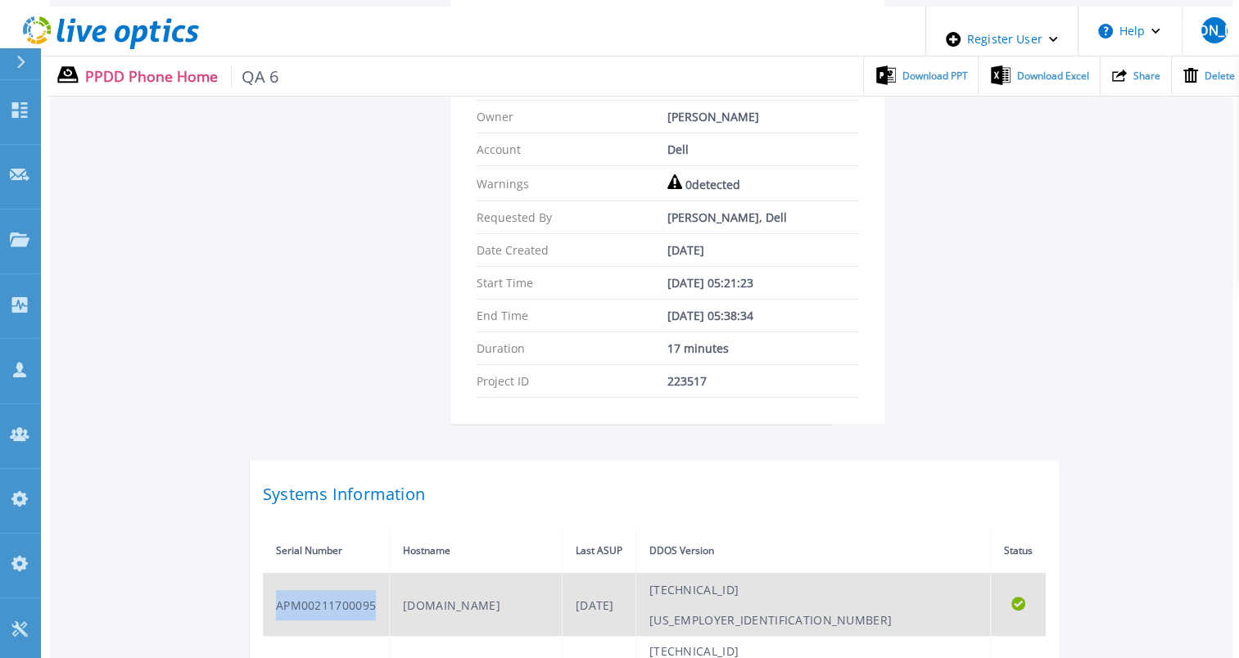
drag, startPoint x: 376, startPoint y: 570, endPoint x: 277, endPoint y: 571, distance: 99.1
click at [277, 574] on td "APM00211700095" at bounding box center [326, 605] width 127 height 62
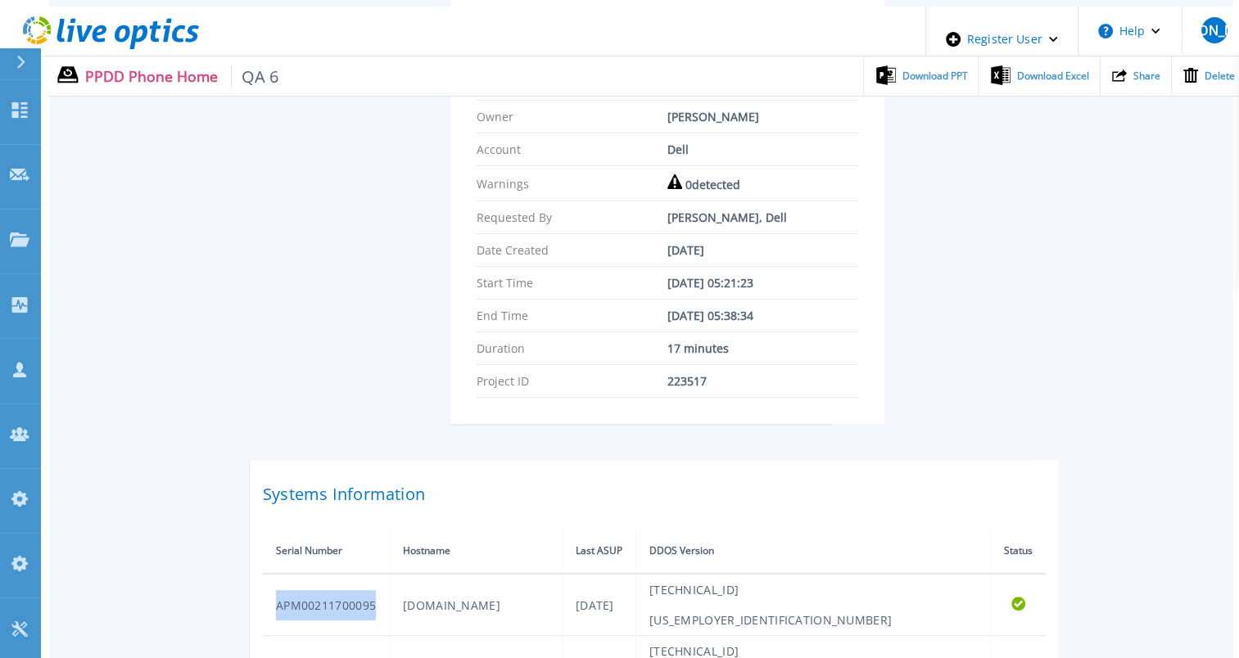
copy td "APM00211700095"
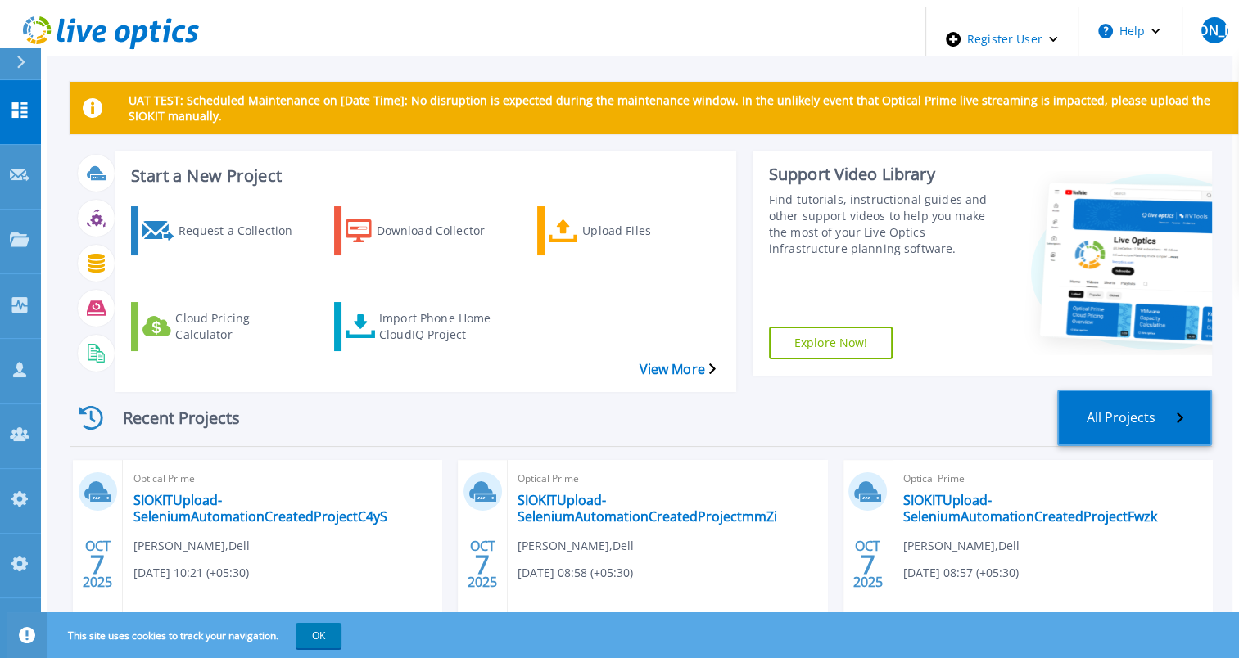
drag, startPoint x: 1135, startPoint y: 401, endPoint x: 1129, endPoint y: 392, distance: 11.1
click at [1135, 401] on link "All Projects" at bounding box center [1134, 418] width 155 height 56
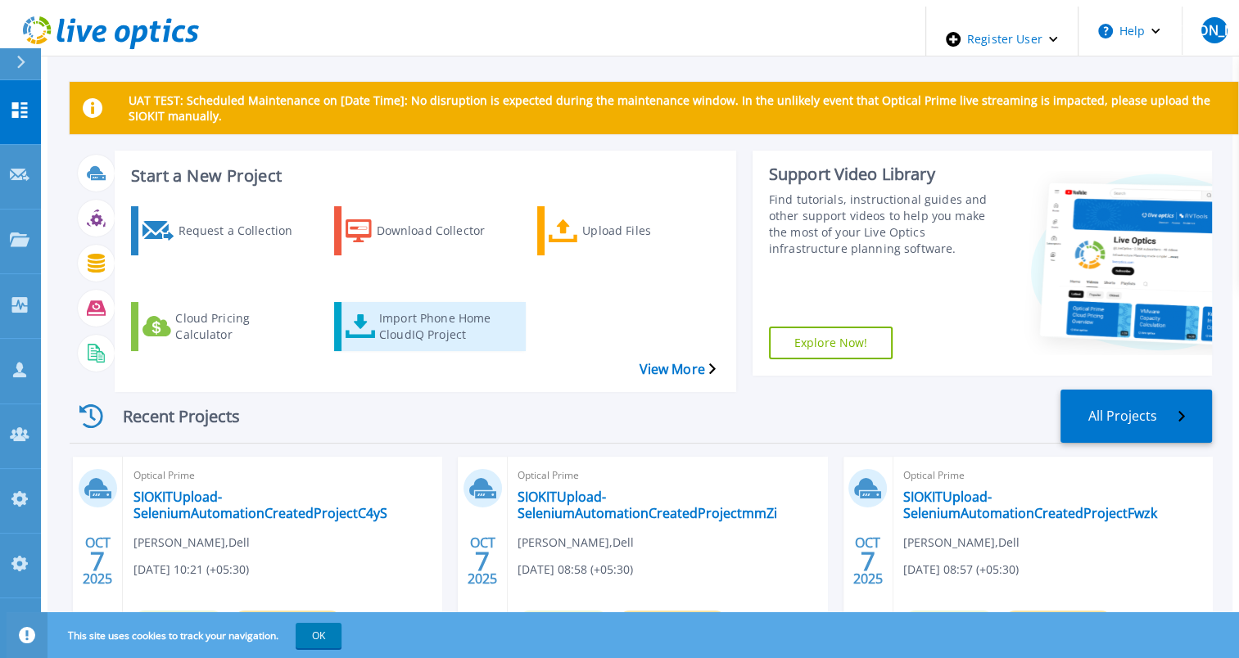
click at [365, 302] on link "Import Phone Home CloudIQ Project" at bounding box center [430, 326] width 192 height 49
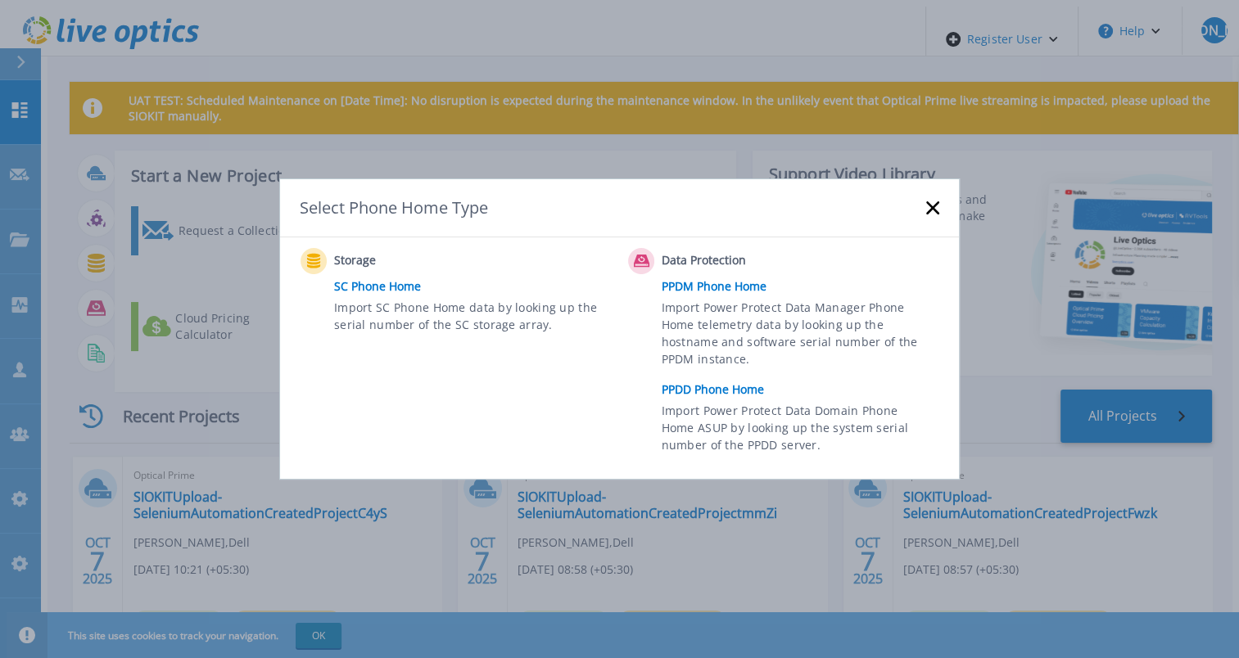
click at [729, 291] on link "PPDM Phone Home" at bounding box center [804, 286] width 286 height 25
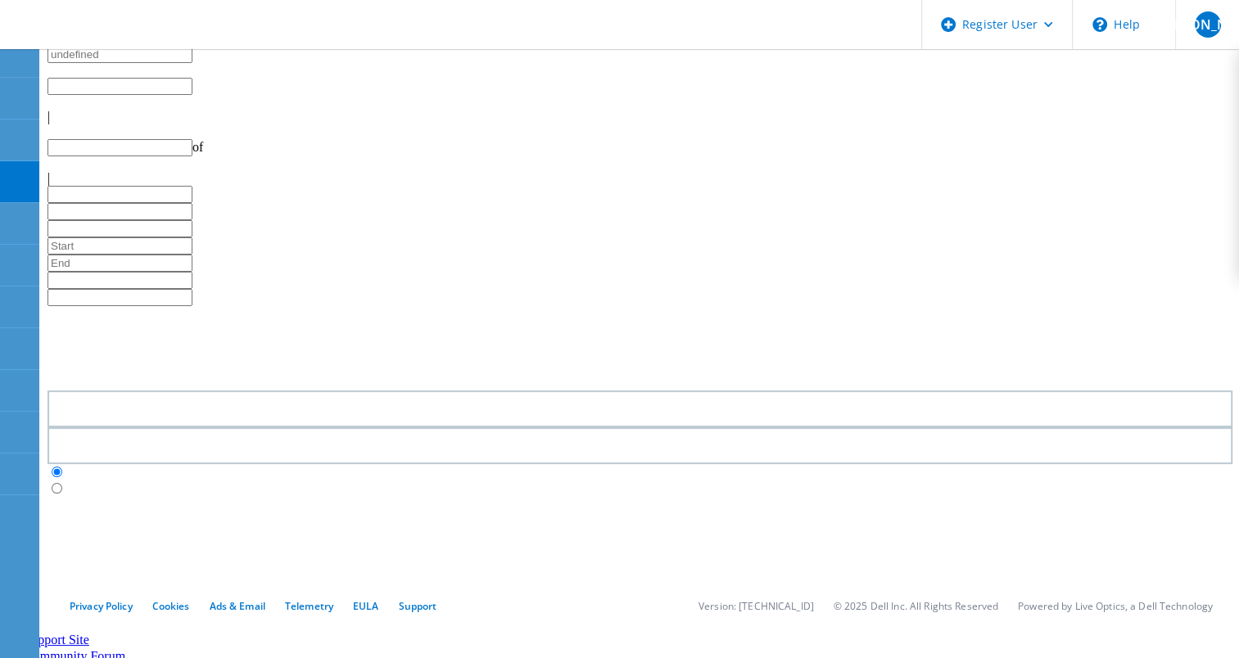
type input "1"
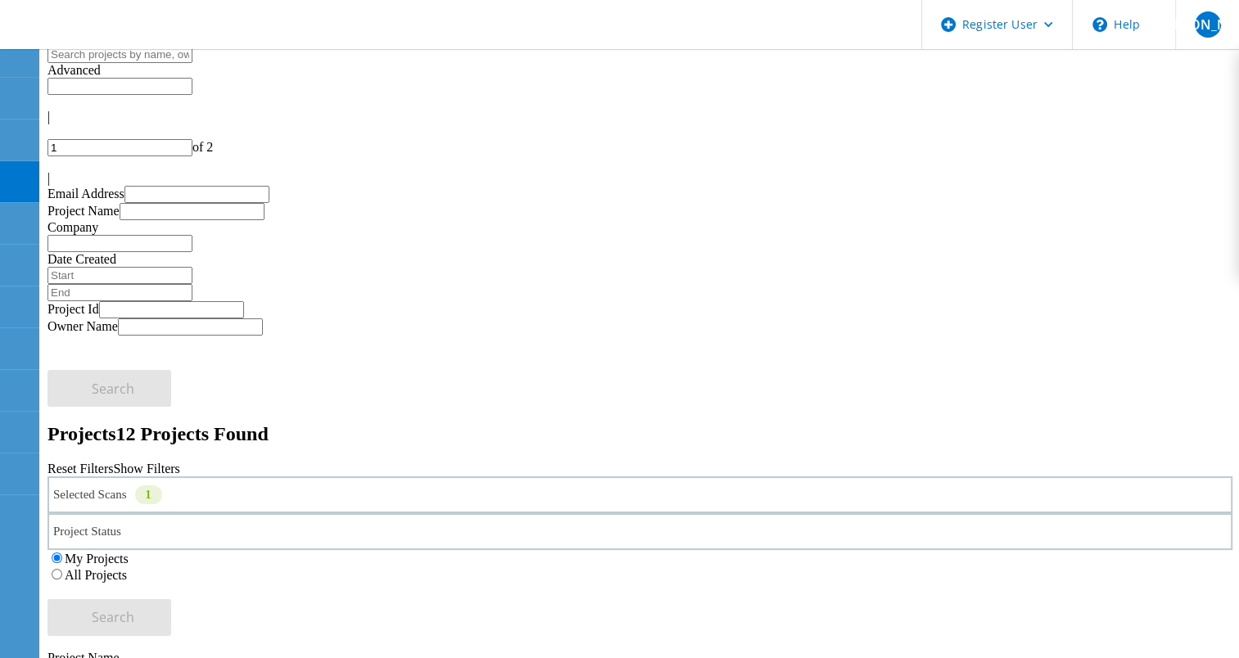
click at [346, 476] on div "Selected Scans 1" at bounding box center [639, 494] width 1185 height 37
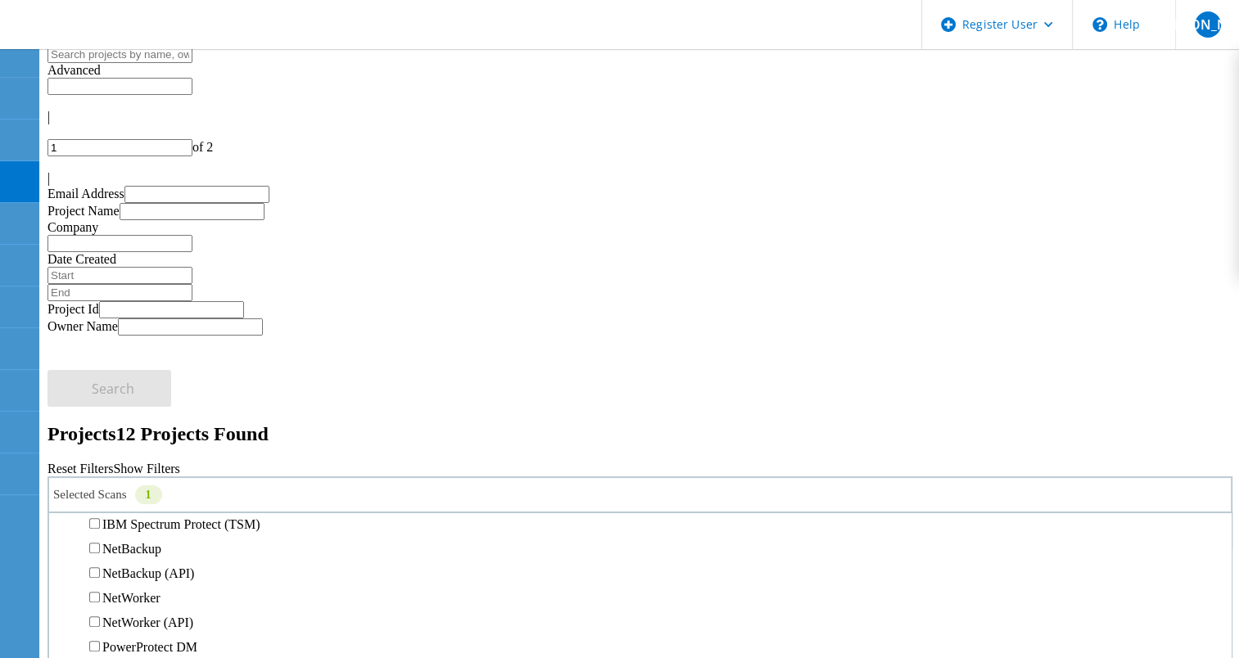
scroll to position [982, 0]
click at [142, 493] on label "Data Domain" at bounding box center [137, 500] width 70 height 14
click at [100, 494] on input "Data Domain" at bounding box center [94, 499] width 11 height 11
click at [142, 493] on label "Data Domain" at bounding box center [137, 500] width 70 height 14
click at [100, 494] on input "Data Domain" at bounding box center [94, 499] width 11 height 11
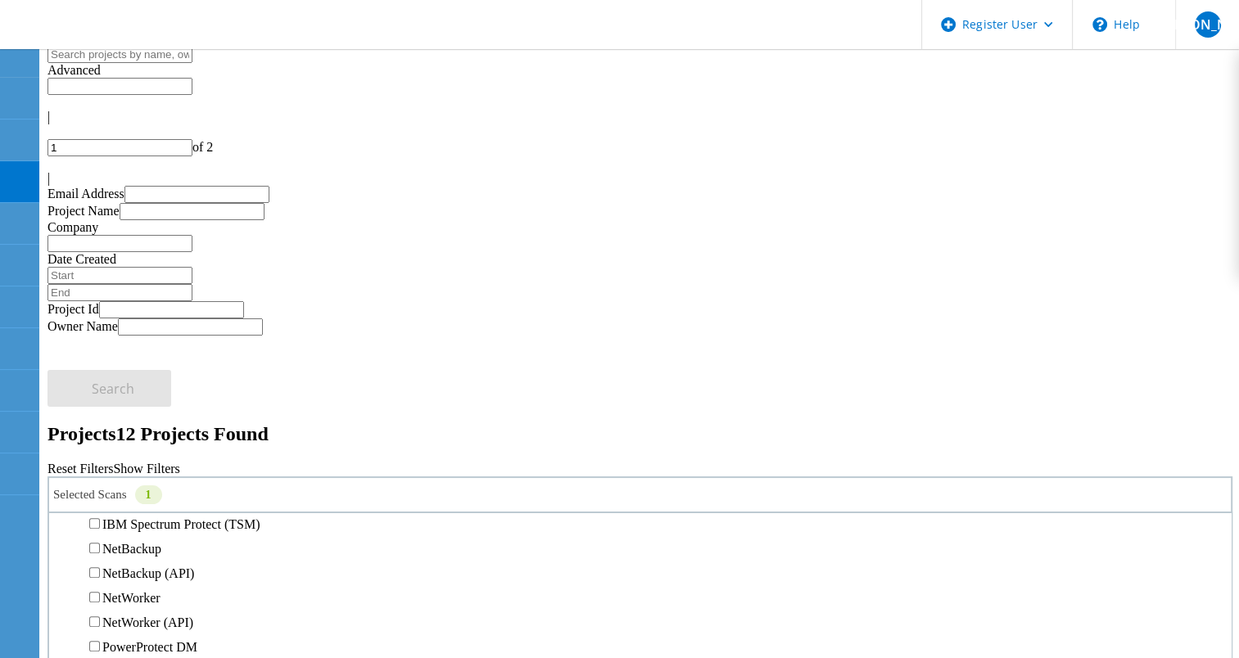
click at [841, 567] on div "All Projects" at bounding box center [639, 575] width 1185 height 16
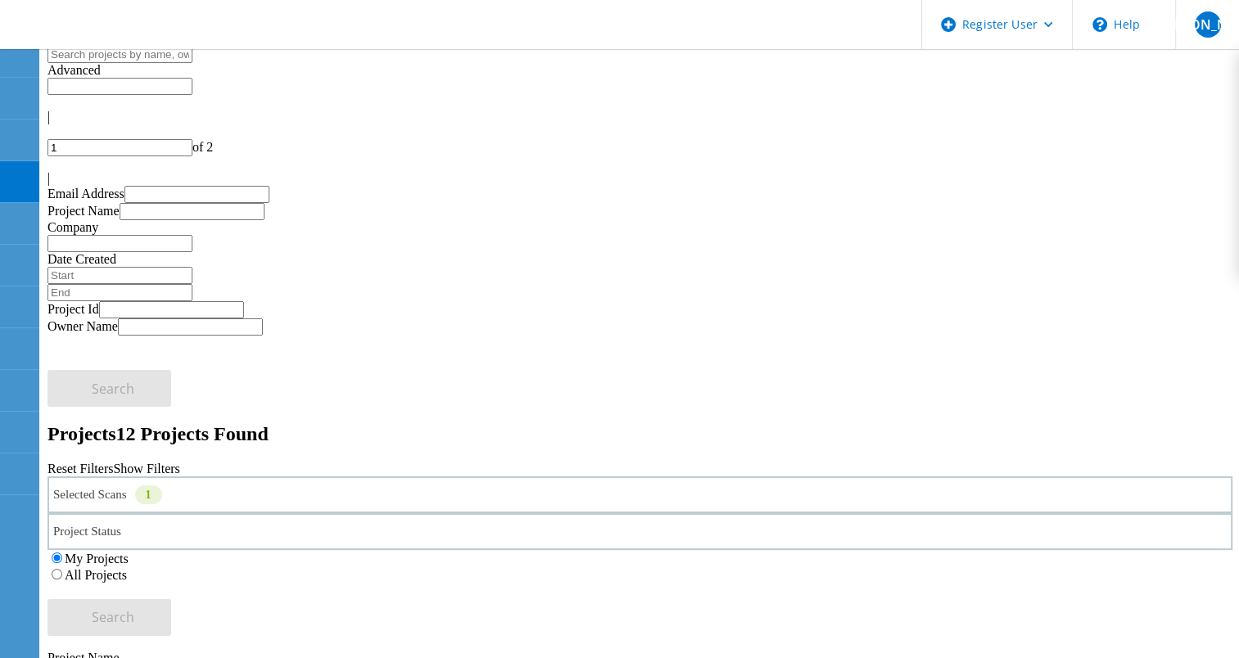
click at [828, 567] on div "All Projects" at bounding box center [639, 575] width 1185 height 16
click at [127, 568] on label "All Projects" at bounding box center [96, 575] width 62 height 14
click at [62, 569] on input "All Projects" at bounding box center [57, 574] width 11 height 11
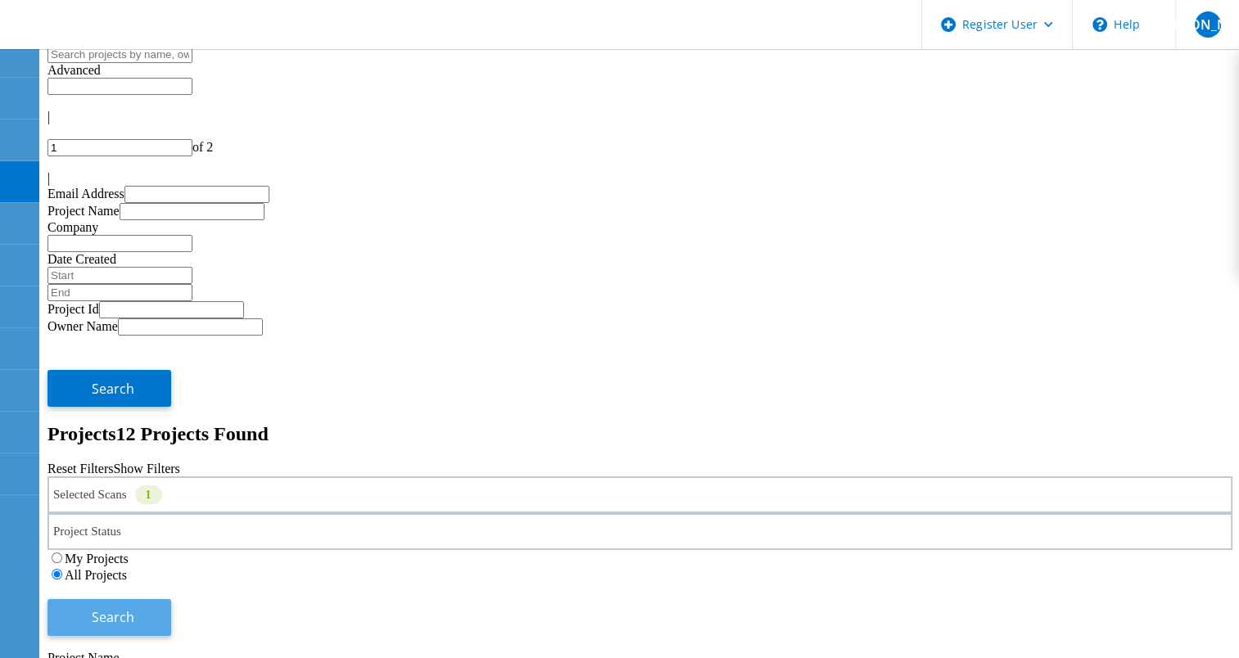
click at [171, 599] on button "Search" at bounding box center [109, 617] width 124 height 37
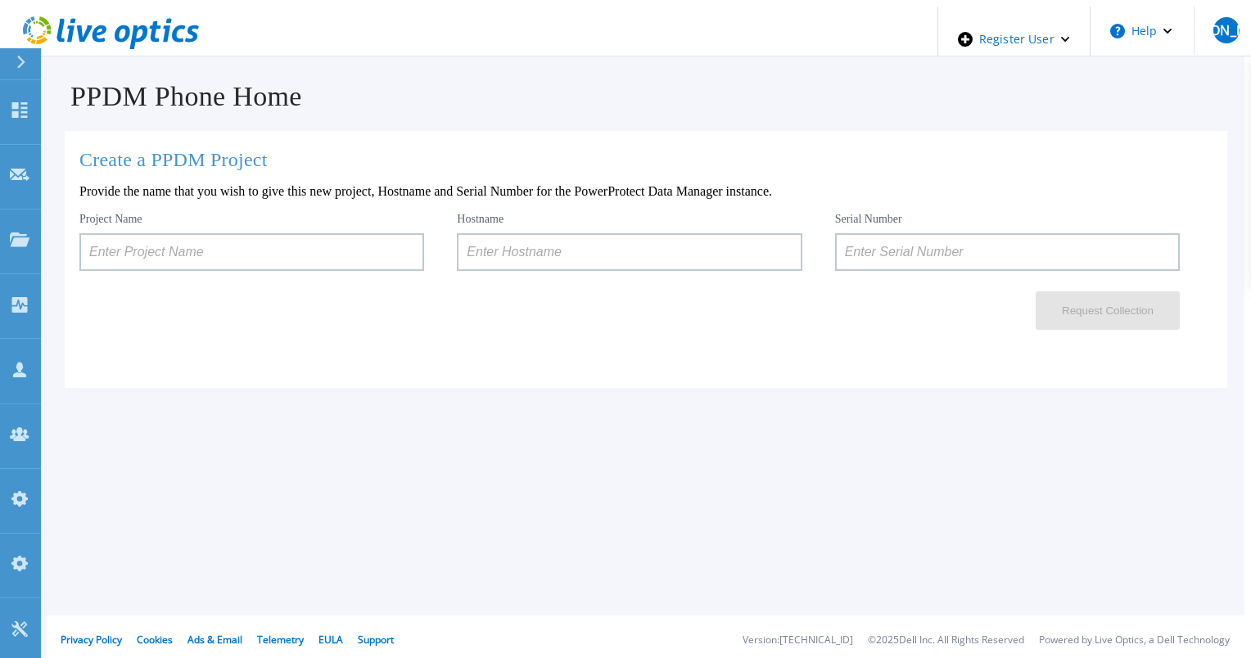
click at [530, 253] on input at bounding box center [629, 252] width 345 height 38
paste input "APX00232004278"
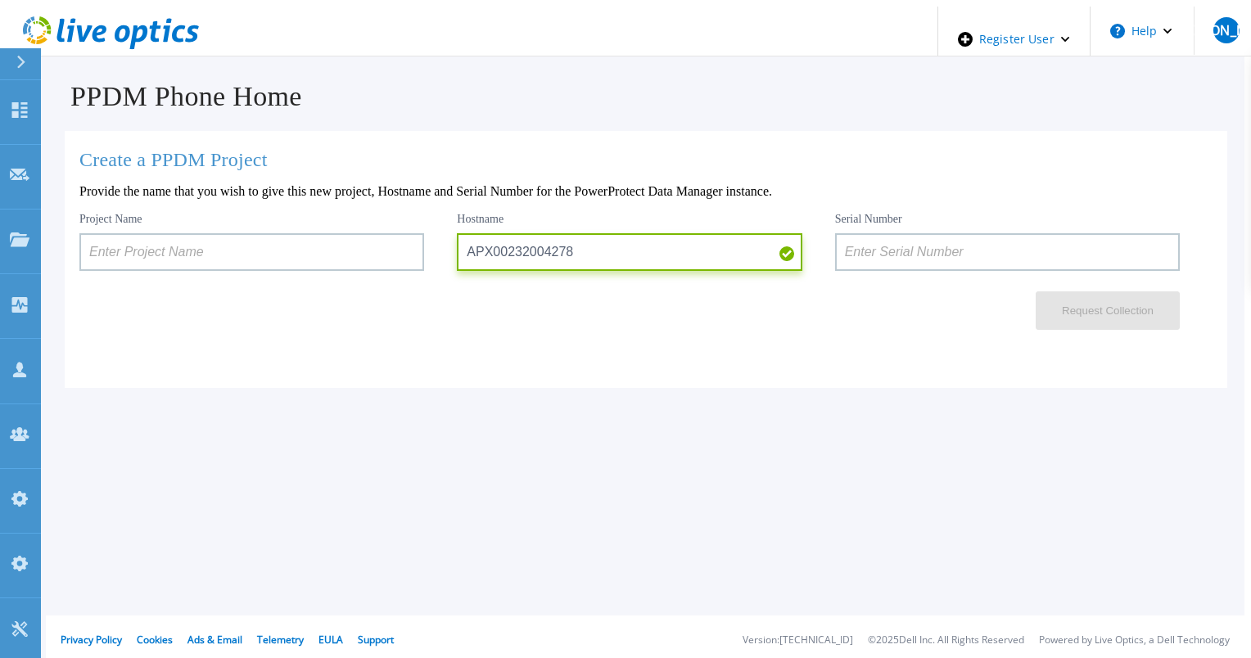
type input "APX00232004278"
click at [271, 252] on input at bounding box center [251, 252] width 345 height 38
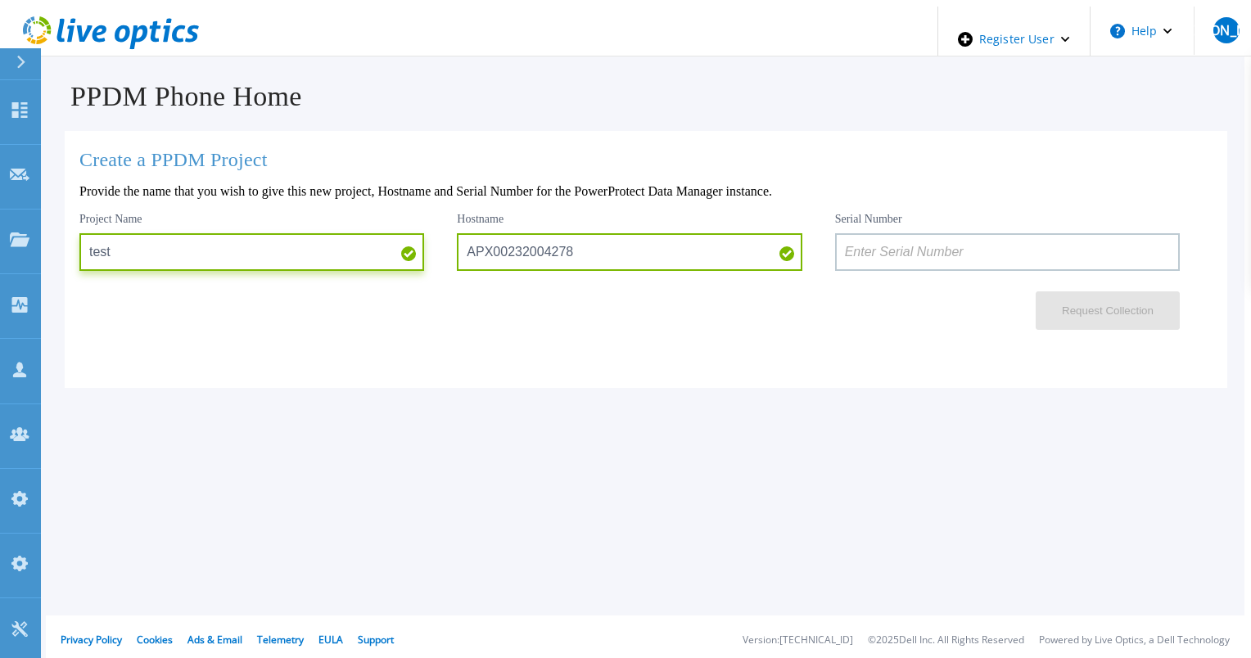
type input "test"
drag, startPoint x: 999, startPoint y: 242, endPoint x: 989, endPoint y: 246, distance: 10.4
click at [995, 243] on input at bounding box center [1007, 252] width 345 height 38
click at [929, 258] on input at bounding box center [1007, 252] width 345 height 38
click at [129, 41] on icon at bounding box center [111, 33] width 176 height 34
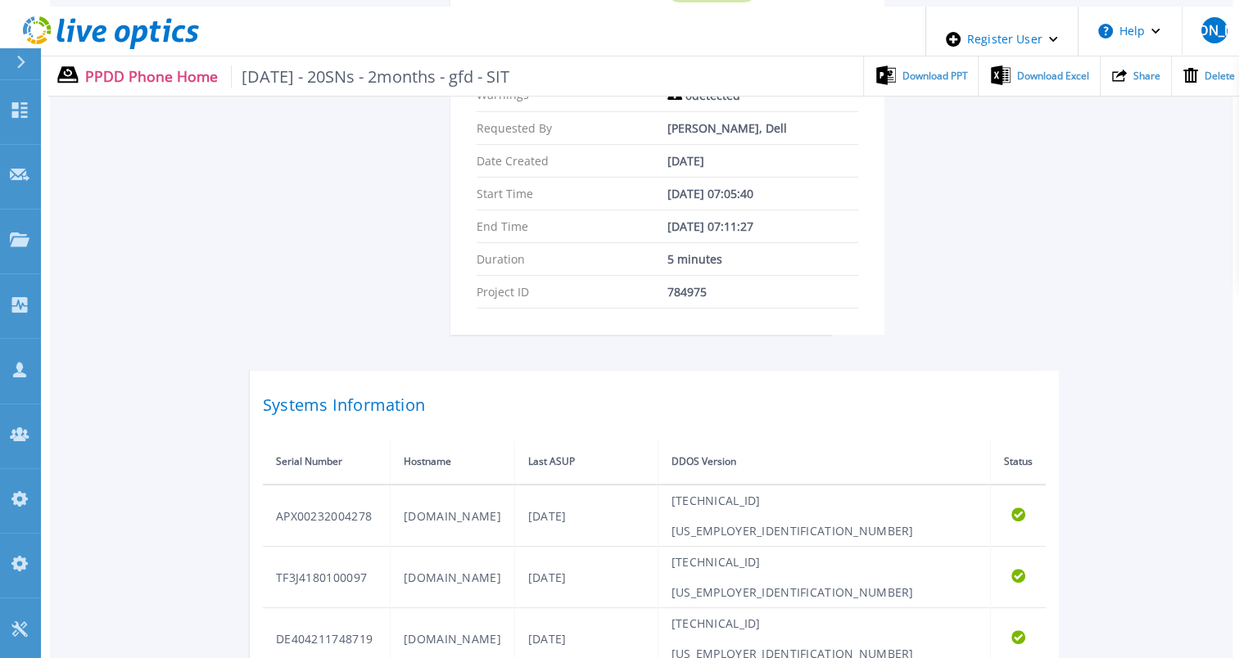
scroll to position [409, 0]
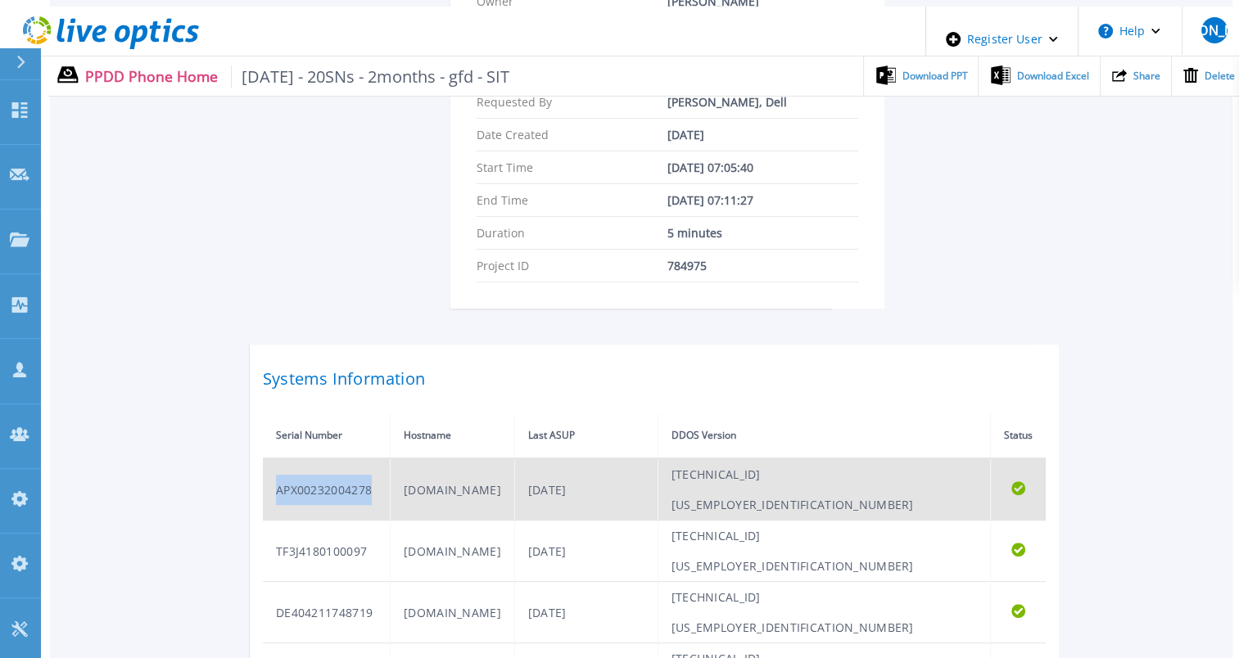
drag, startPoint x: 373, startPoint y: 436, endPoint x: 282, endPoint y: 444, distance: 91.2
click at [277, 458] on td "APX00232004278" at bounding box center [327, 489] width 128 height 62
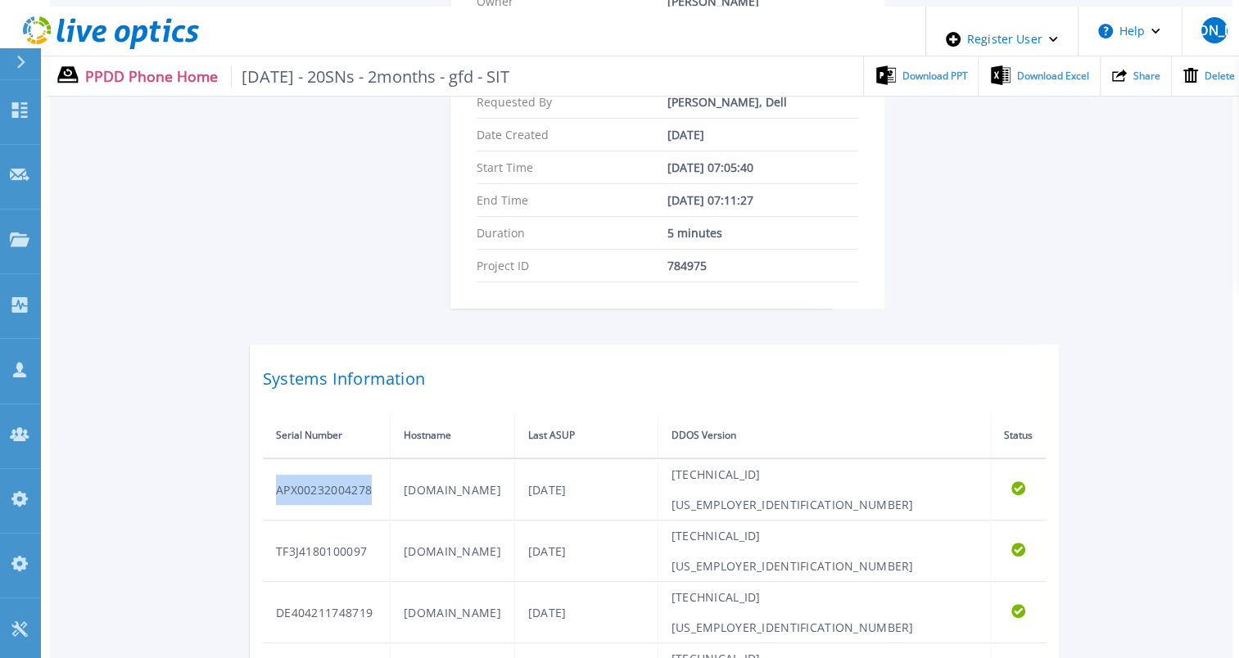
copy td "APX00232004278"
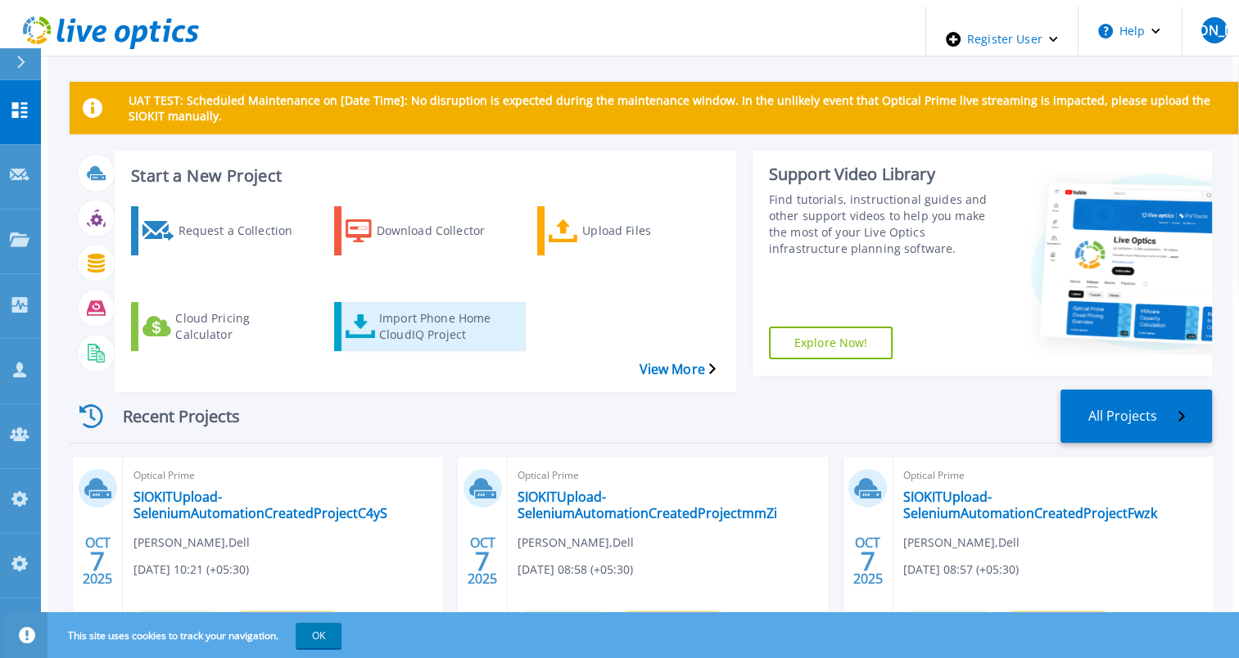
click at [449, 306] on div "Import Phone Home CloudIQ Project" at bounding box center [444, 326] width 131 height 41
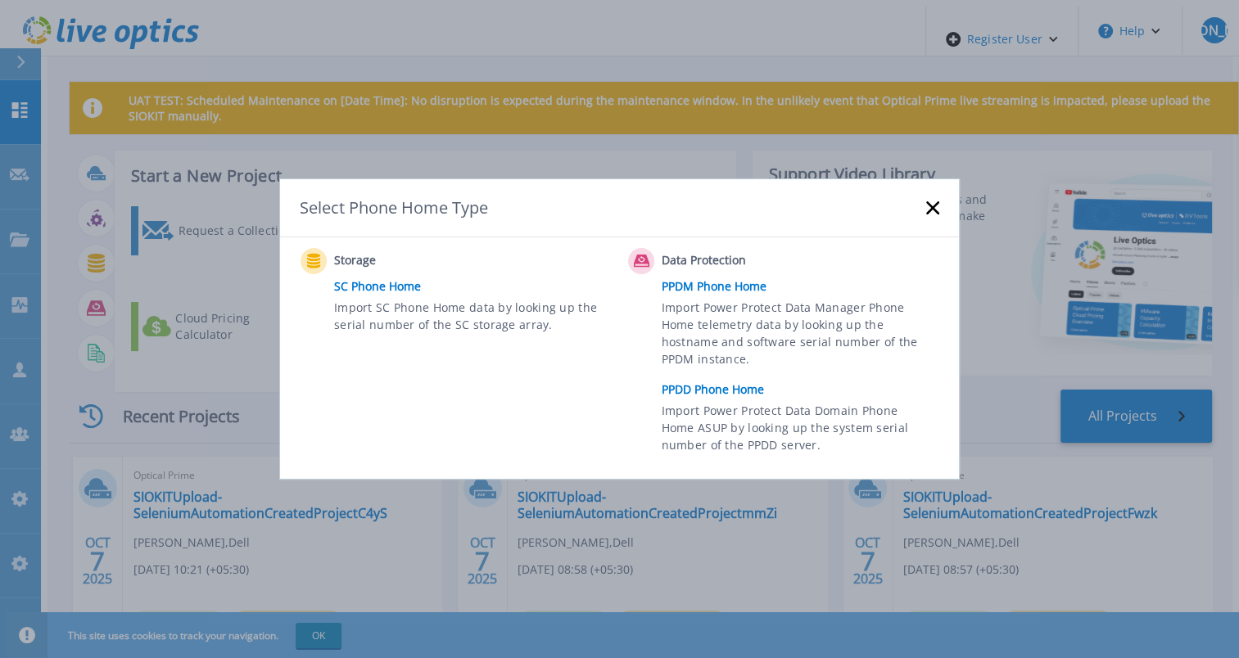
click at [674, 393] on link "PPDD Phone Home" at bounding box center [804, 389] width 286 height 25
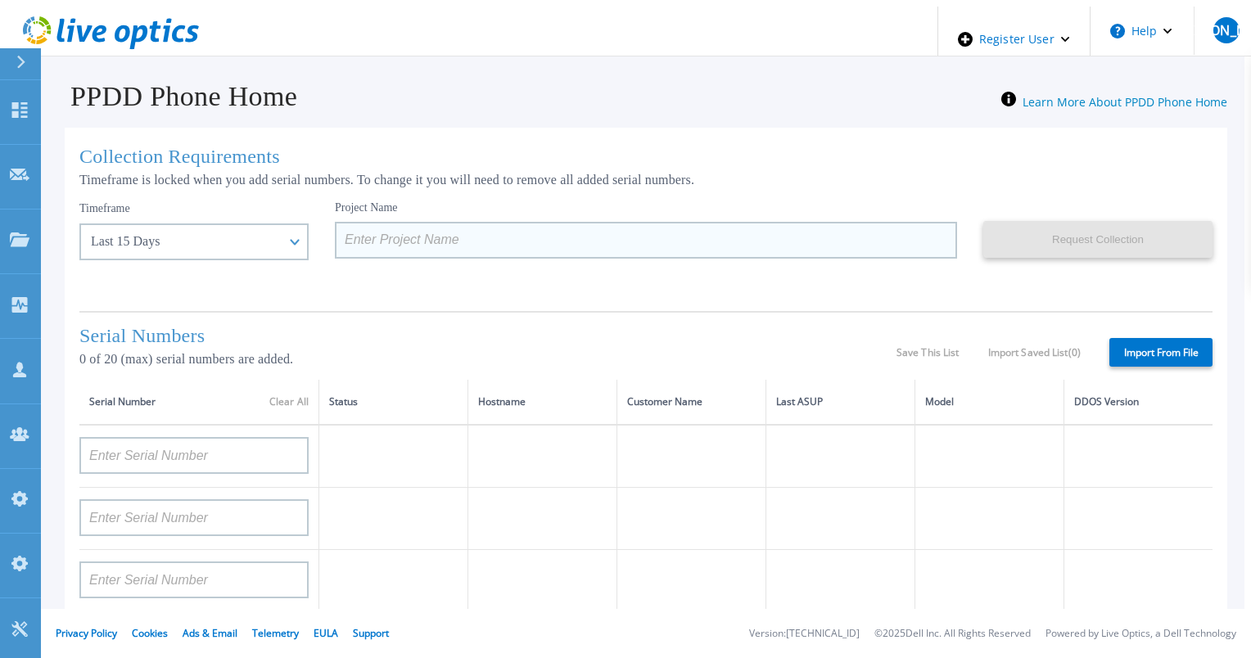
click at [395, 233] on input at bounding box center [646, 240] width 622 height 37
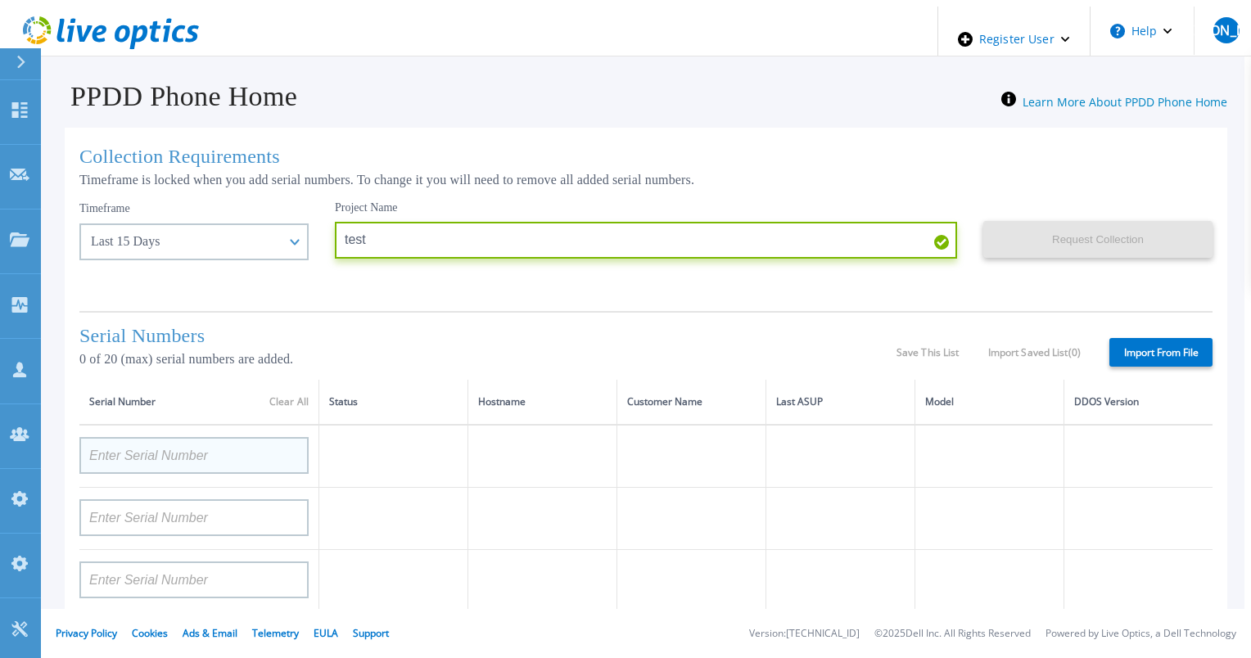
type input "test"
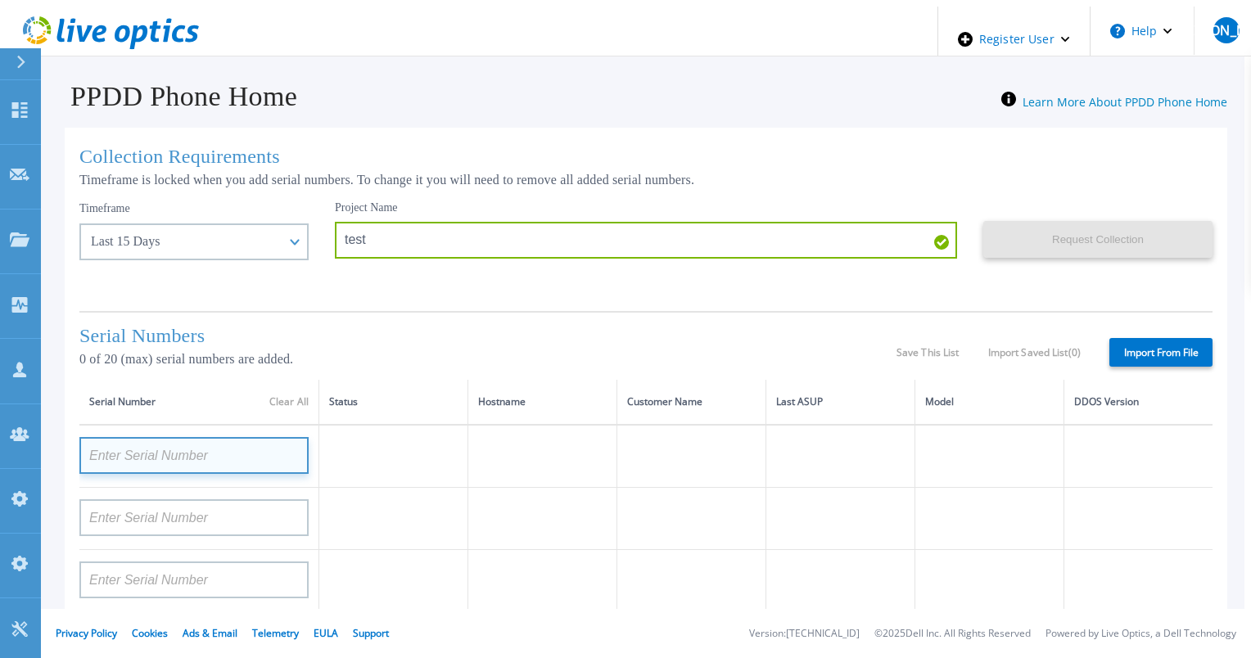
click at [202, 447] on input at bounding box center [193, 455] width 229 height 37
paste input "APX00232004278"
type input "APX00232004278"
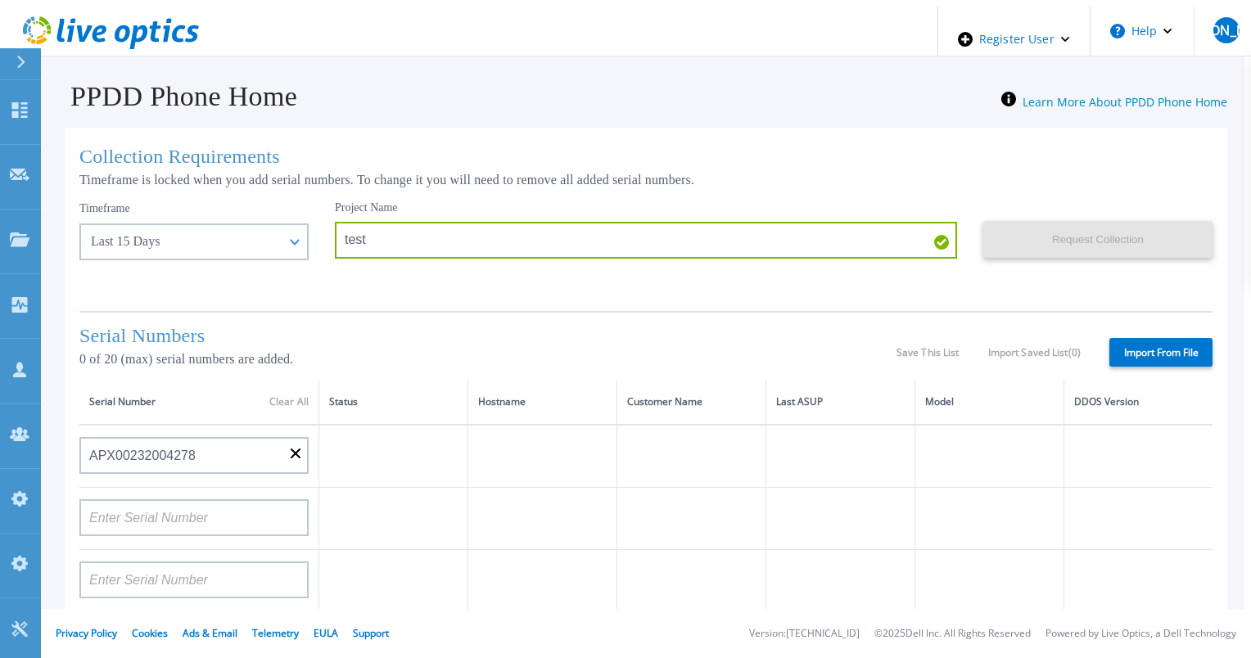
click at [407, 336] on h1 "Serial Numbers" at bounding box center [487, 336] width 817 height 22
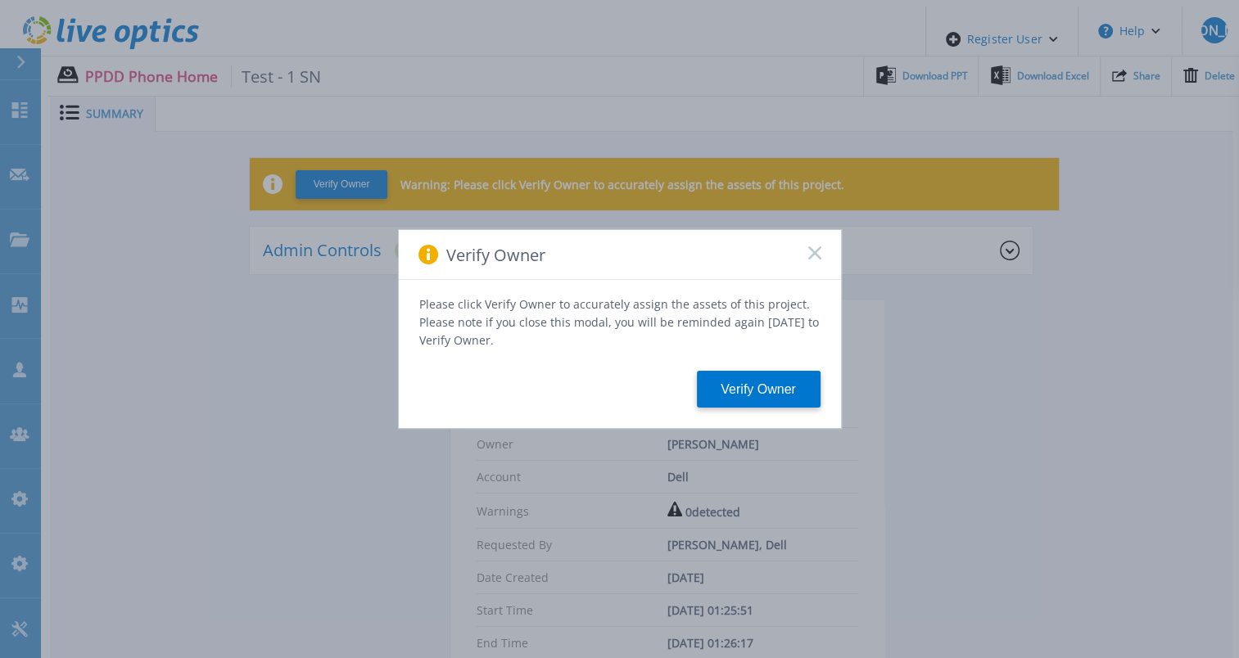
drag, startPoint x: 815, startPoint y: 259, endPoint x: 807, endPoint y: 322, distance: 63.6
click at [815, 260] on icon at bounding box center [814, 252] width 13 height 13
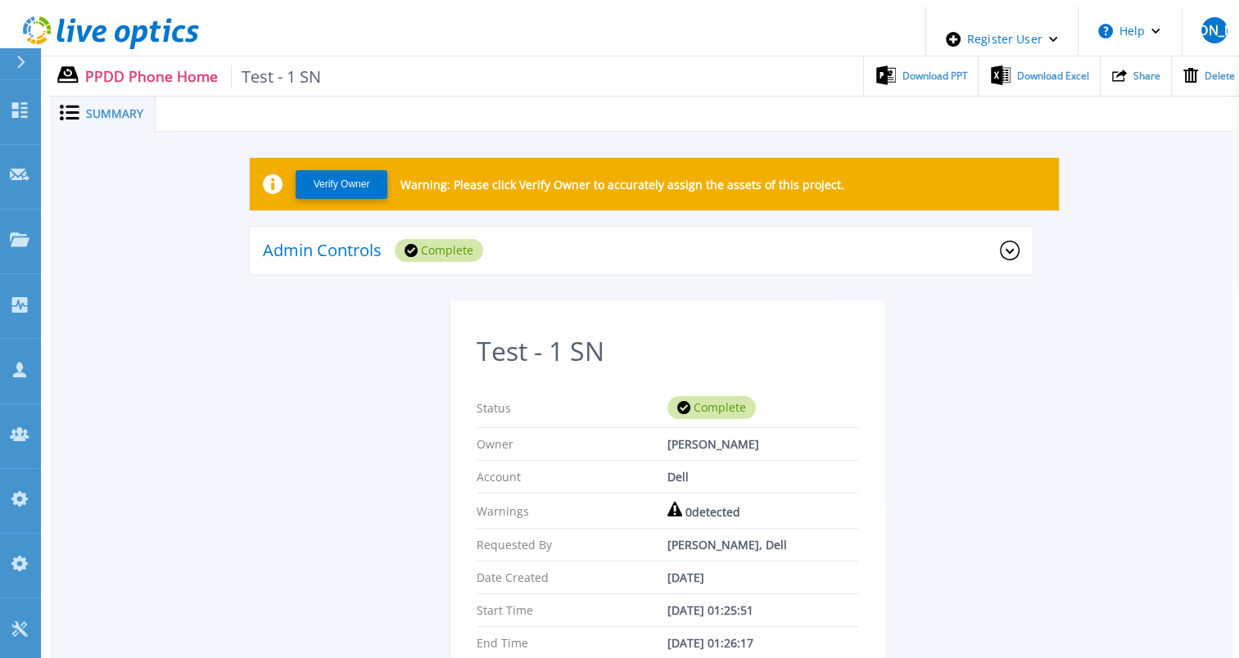
scroll to position [82, 0]
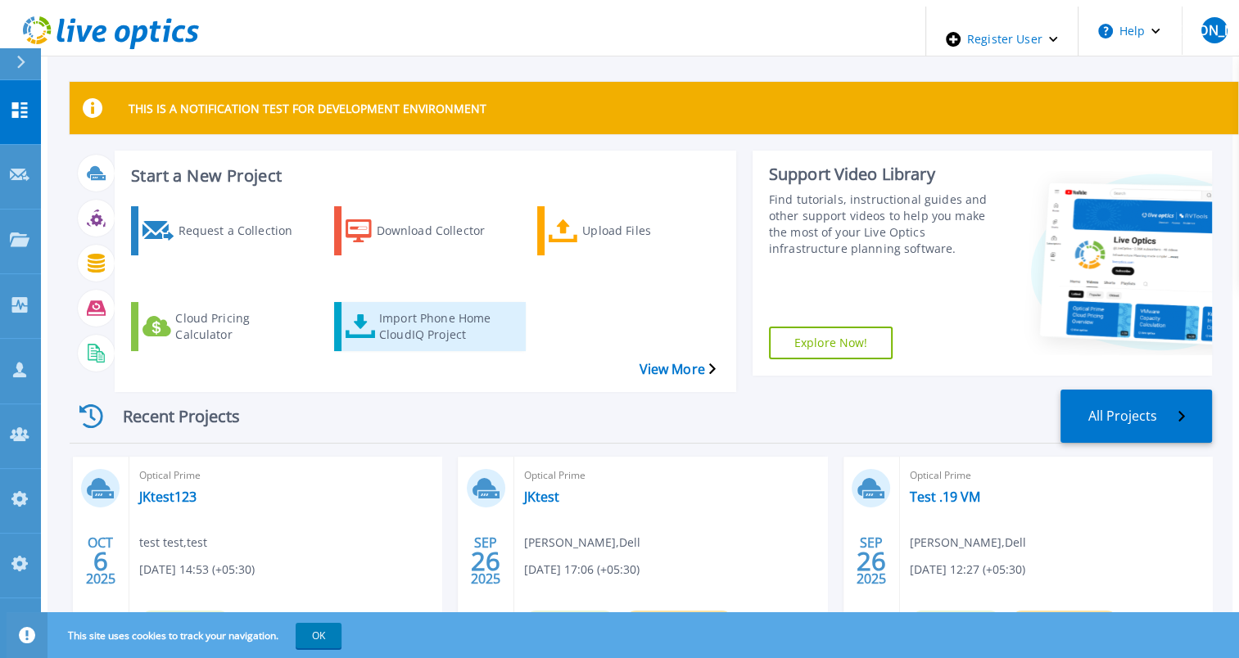
click at [398, 306] on div "Import Phone Home CloudIQ Project" at bounding box center [444, 326] width 131 height 41
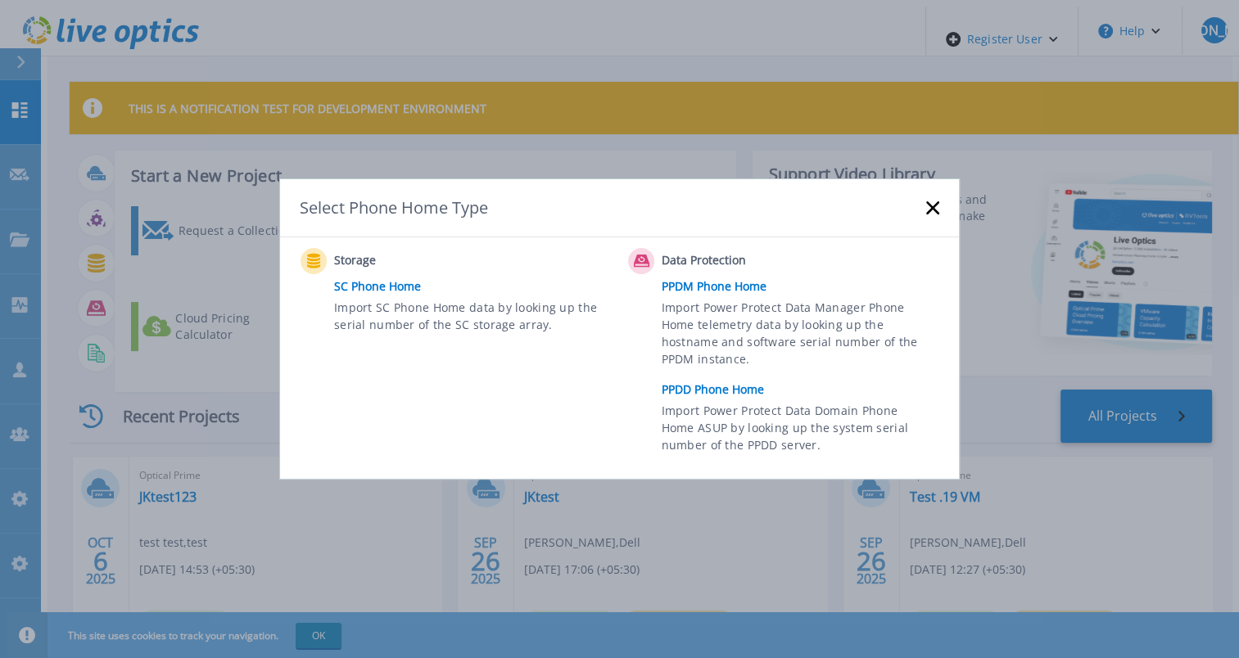
click at [756, 393] on link "PPDD Phone Home" at bounding box center [804, 389] width 286 height 25
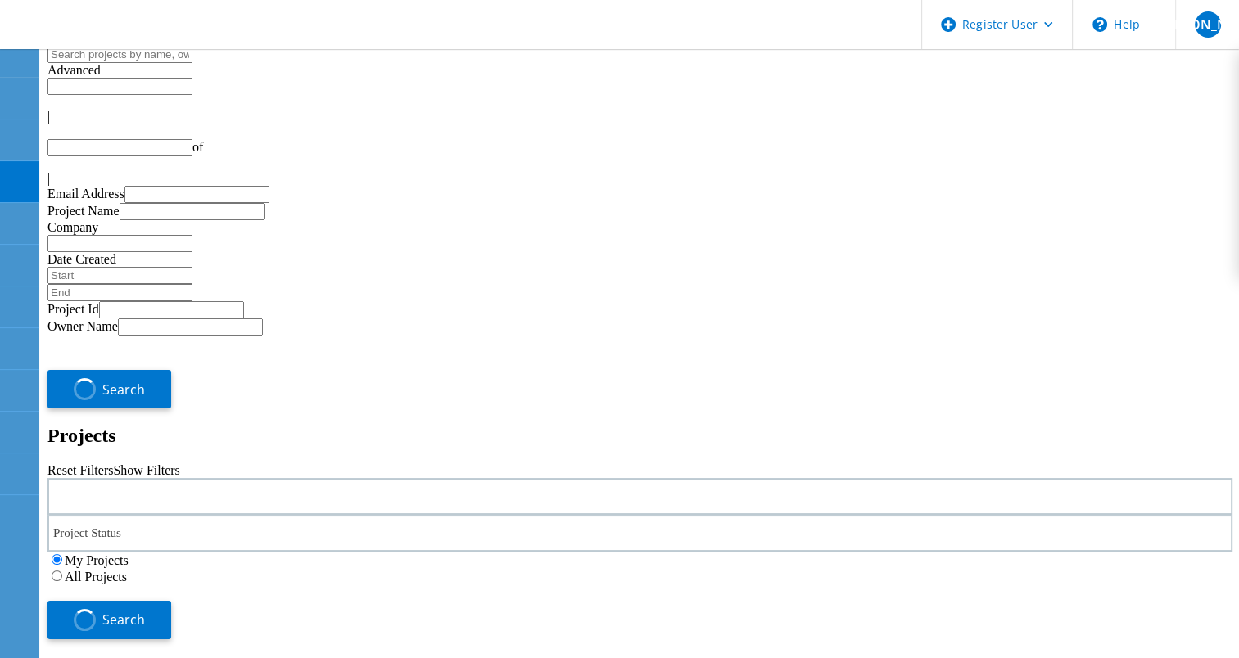
type input "1"
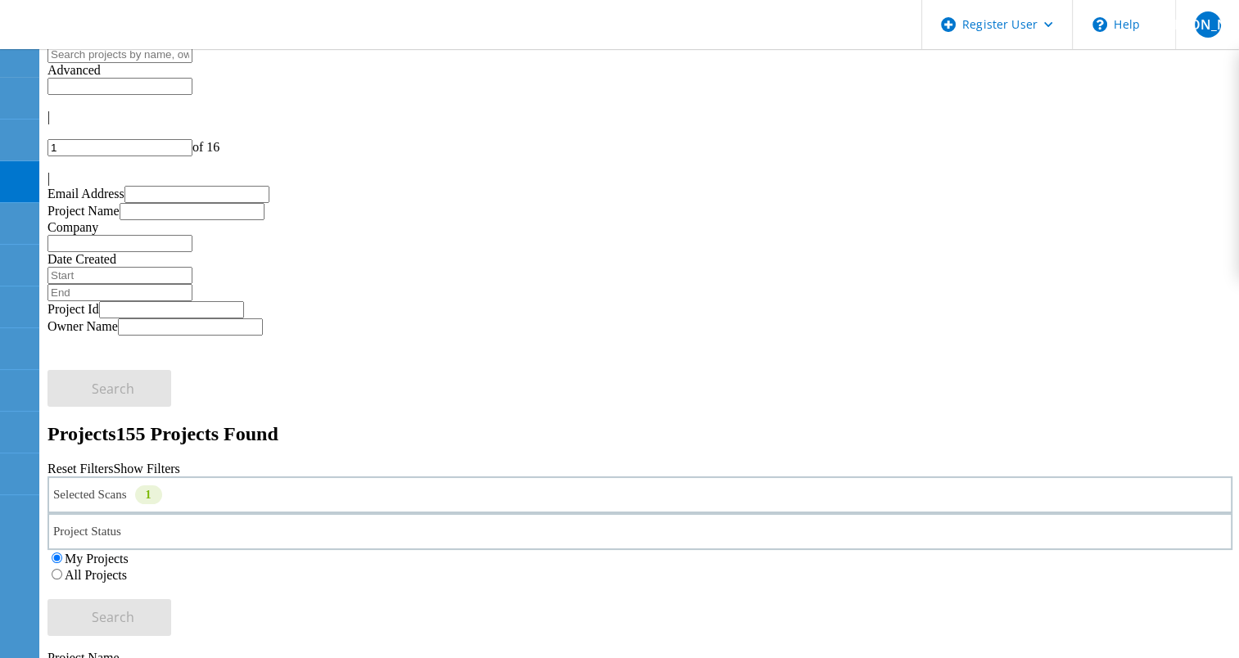
drag, startPoint x: 178, startPoint y: 334, endPoint x: 248, endPoint y: 345, distance: 70.4
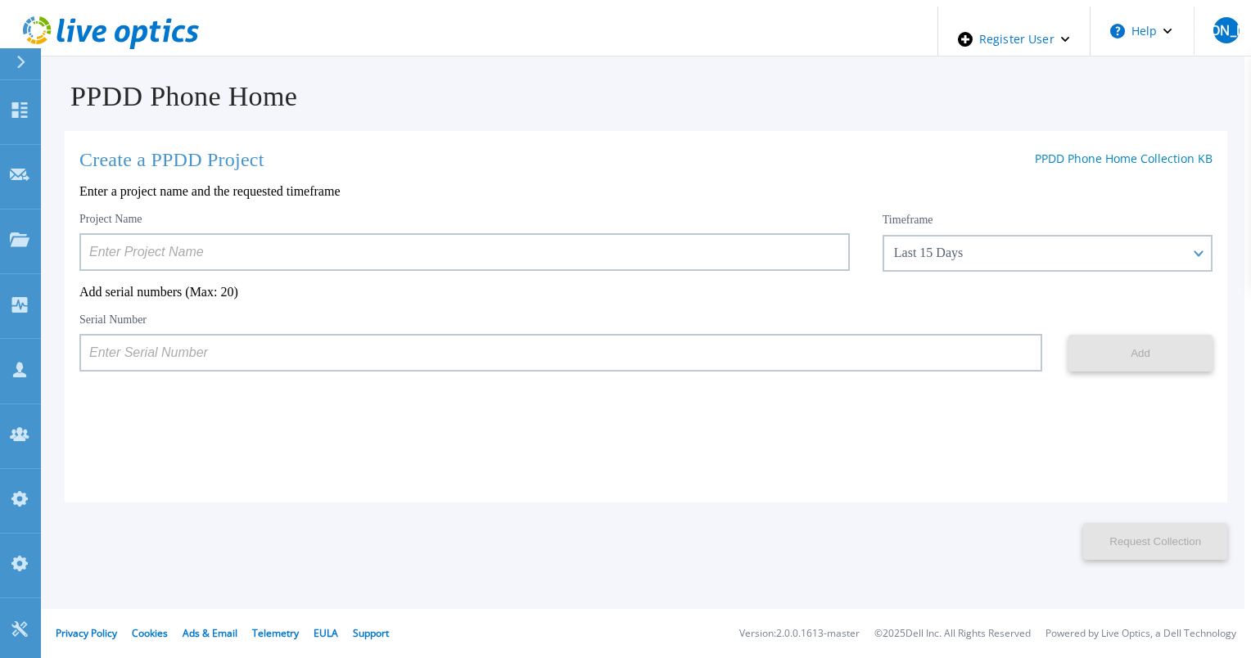
click at [326, 248] on input at bounding box center [464, 252] width 770 height 38
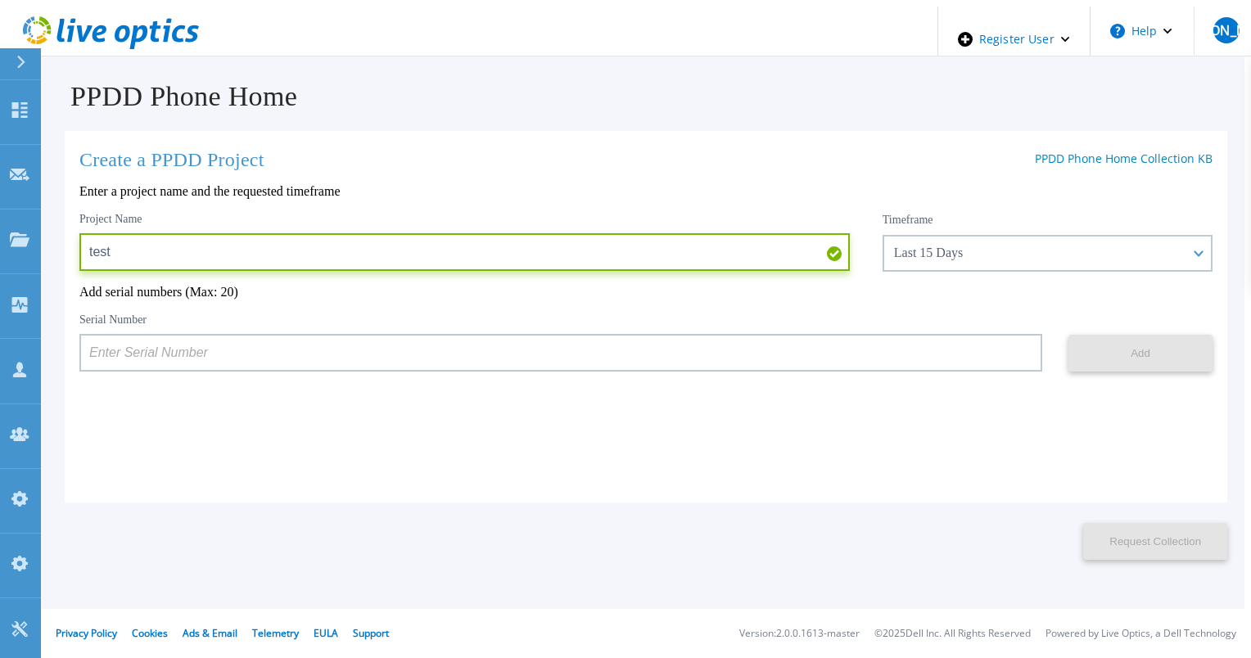
type input "test"
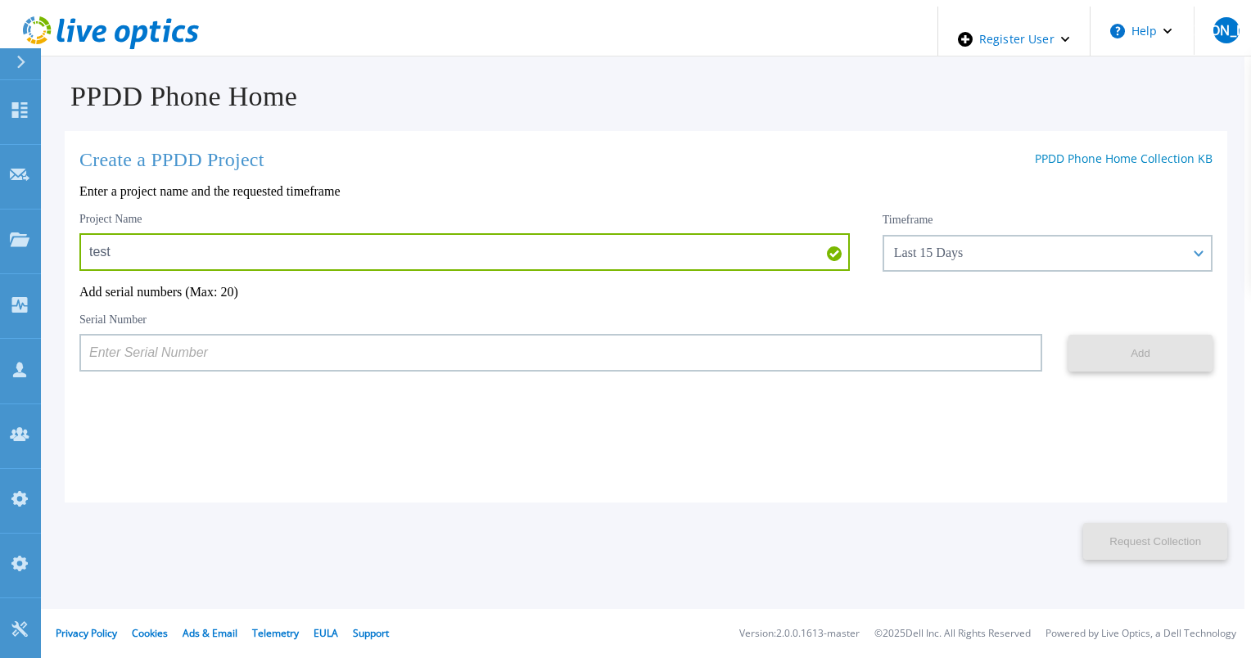
click at [331, 344] on input at bounding box center [560, 353] width 963 height 38
paste input "DE500212902687"
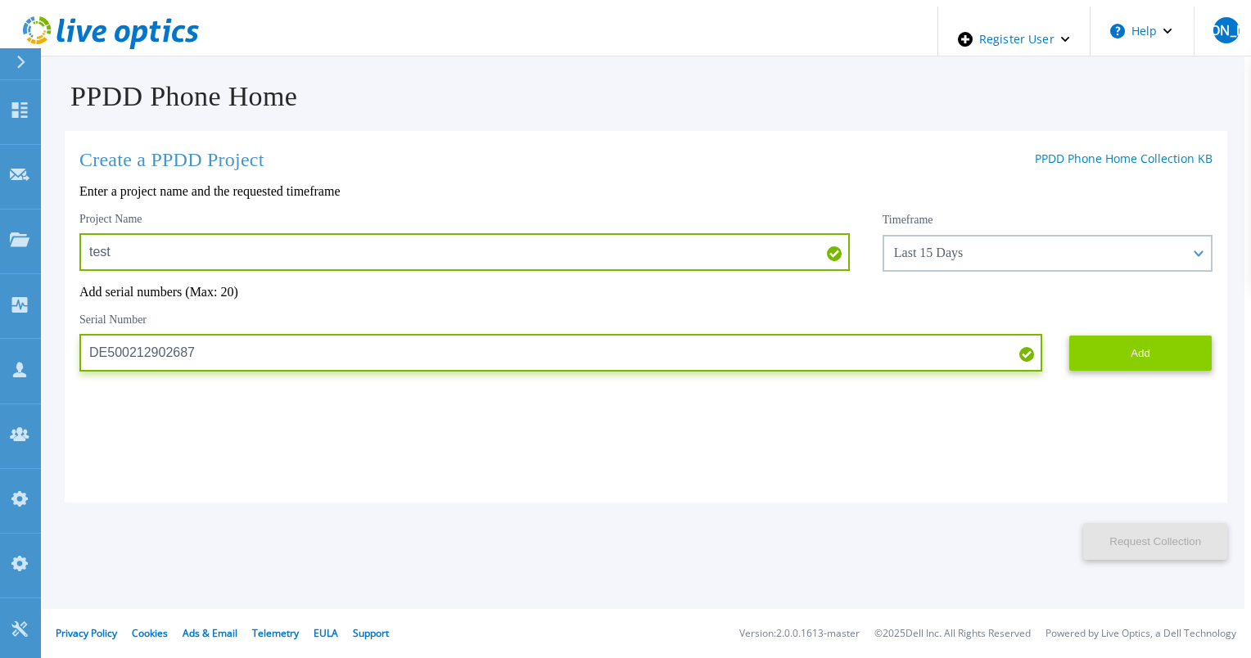
type input "DE500212902687"
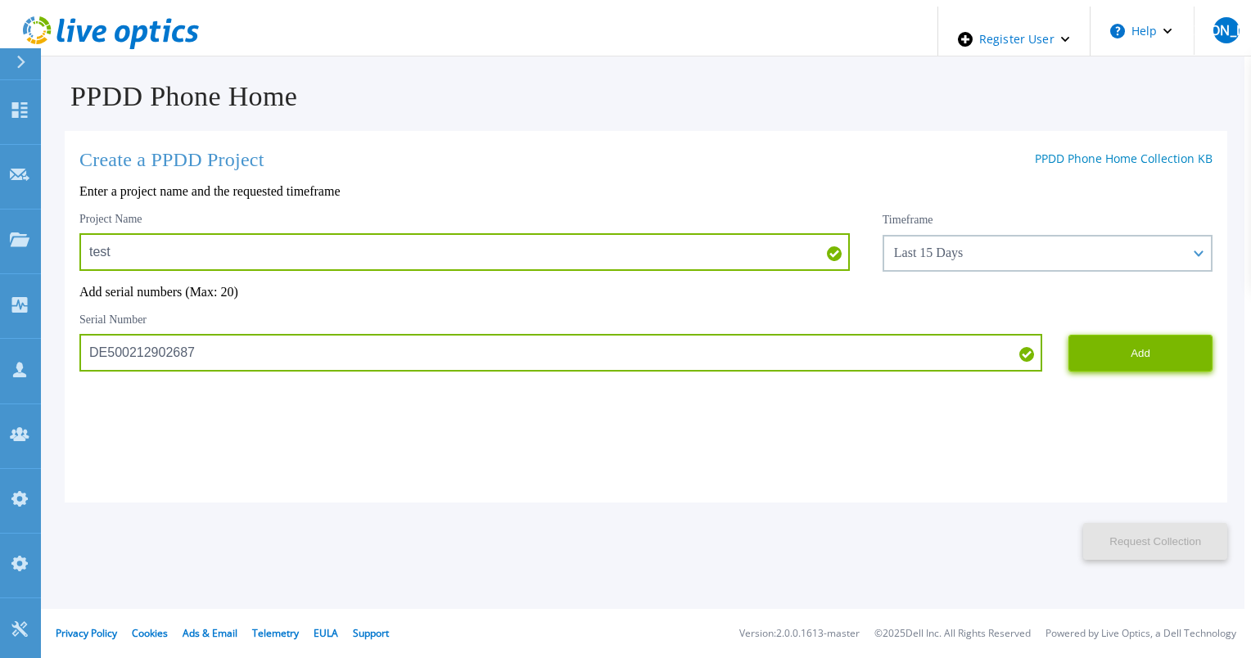
drag, startPoint x: 1089, startPoint y: 367, endPoint x: 1082, endPoint y: 373, distance: 9.3
click at [1089, 366] on button "Add" at bounding box center [1140, 353] width 144 height 37
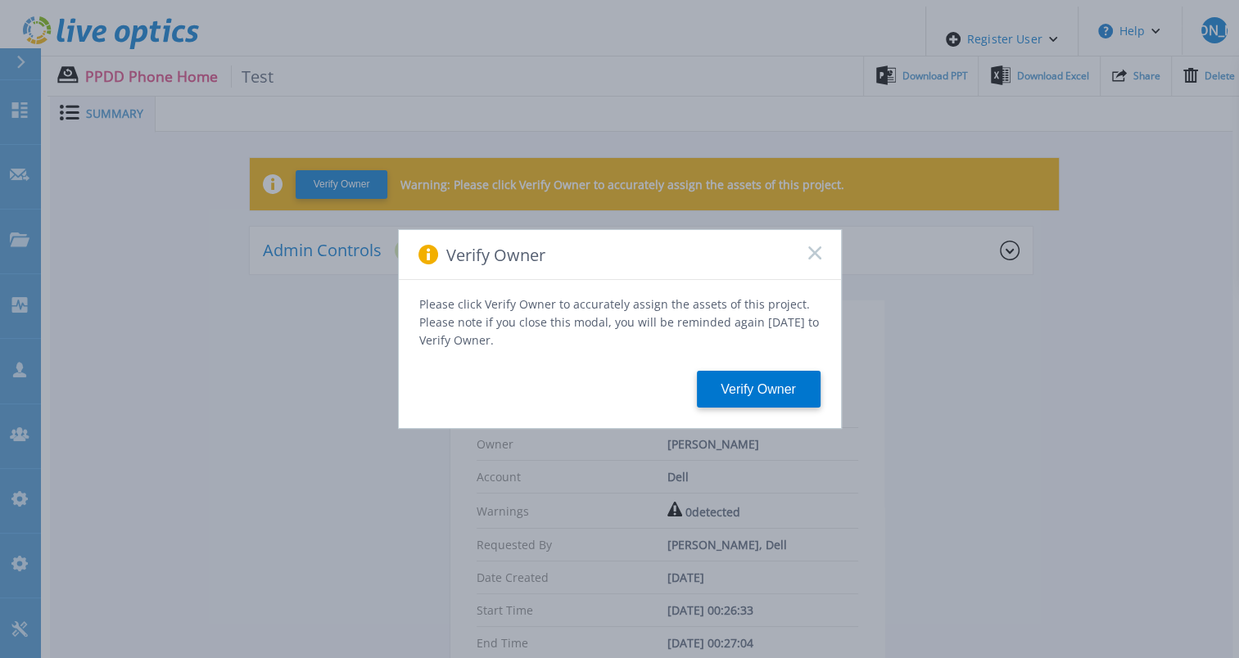
click at [813, 256] on icon at bounding box center [814, 252] width 13 height 13
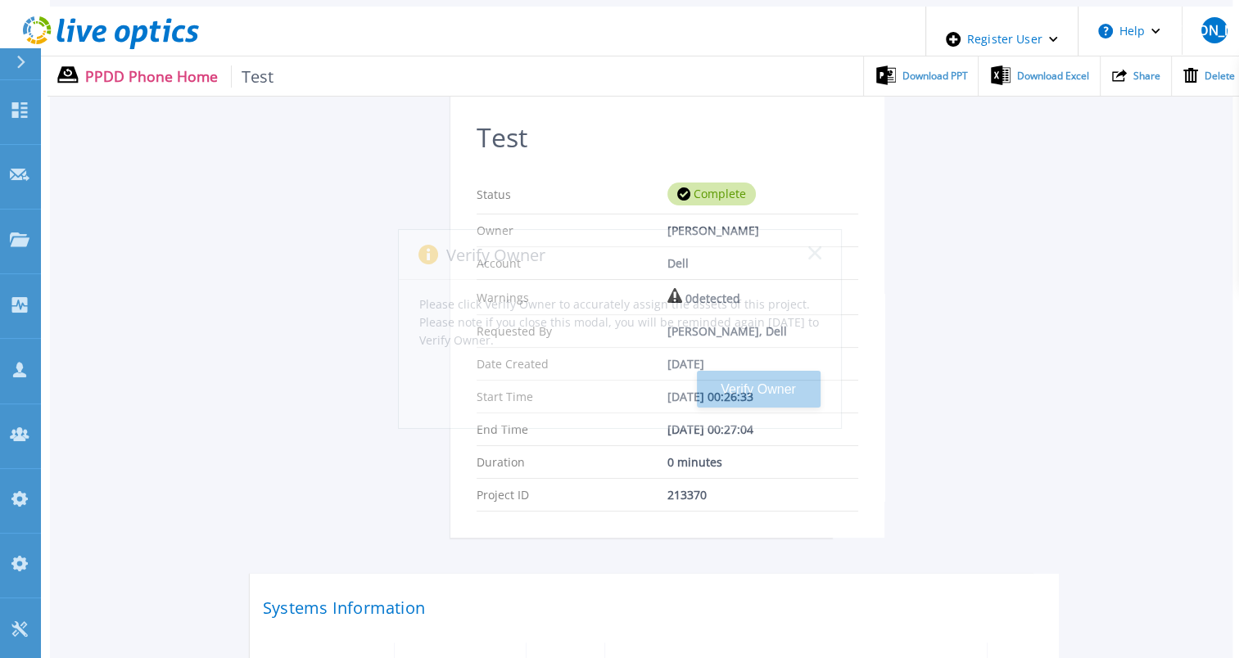
scroll to position [389, 0]
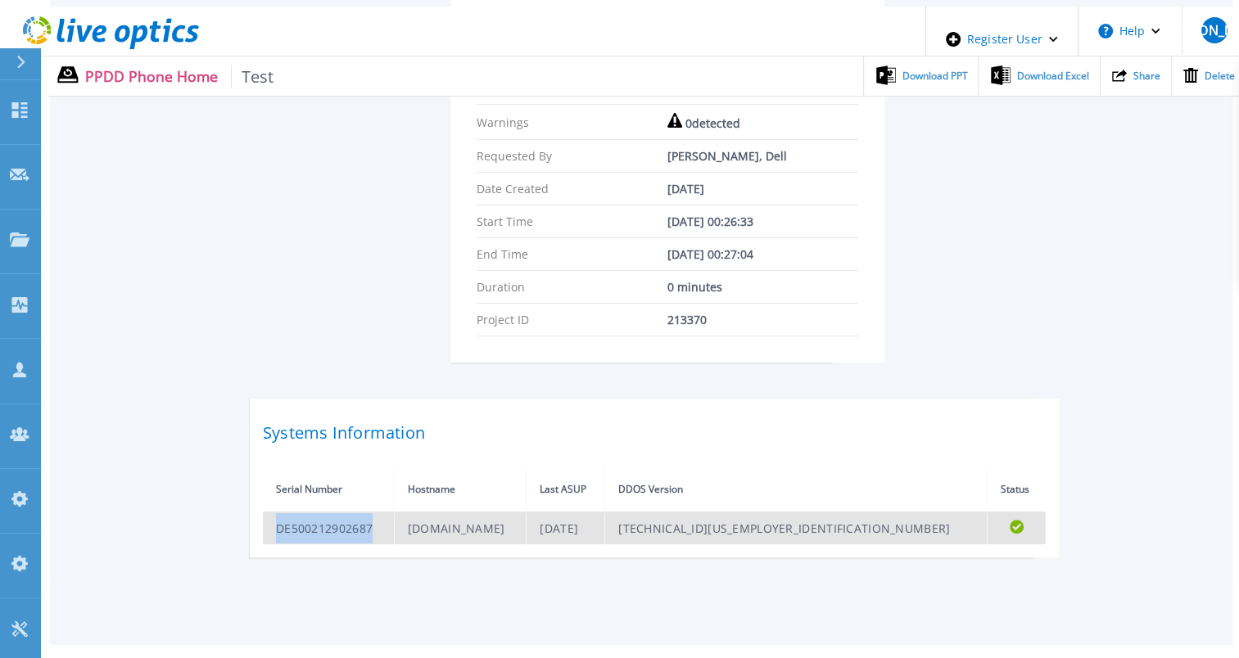
drag, startPoint x: 352, startPoint y: 494, endPoint x: 272, endPoint y: 494, distance: 80.2
click at [272, 512] on td "DE500212902687" at bounding box center [328, 528] width 131 height 32
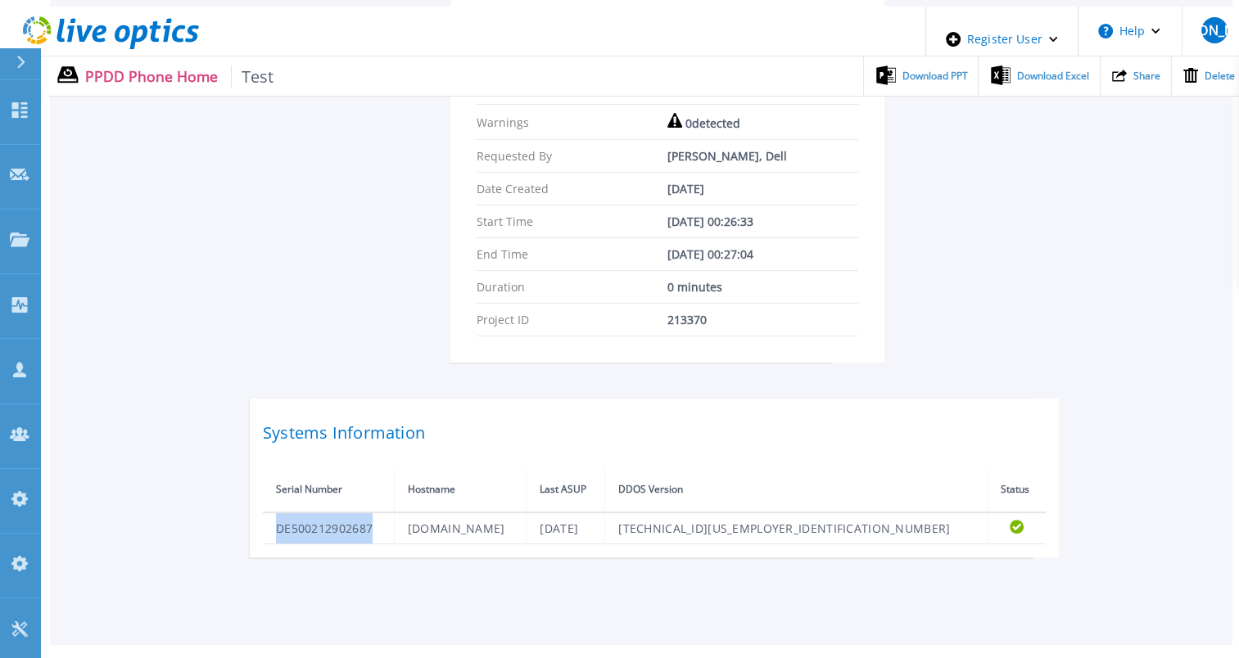
copy td "DE500212902687"
